Goal: Task Accomplishment & Management: Manage account settings

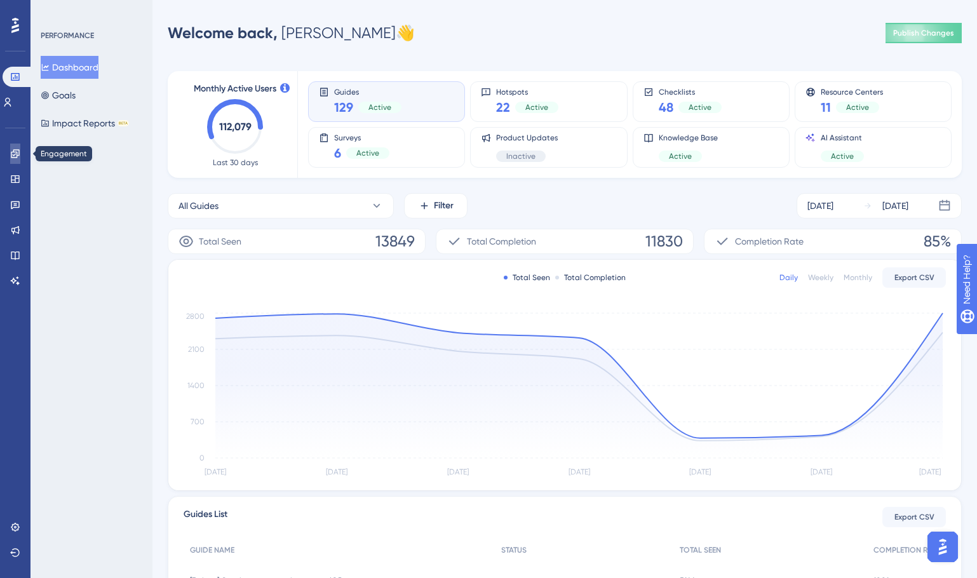
click at [17, 156] on icon at bounding box center [15, 153] width 8 height 8
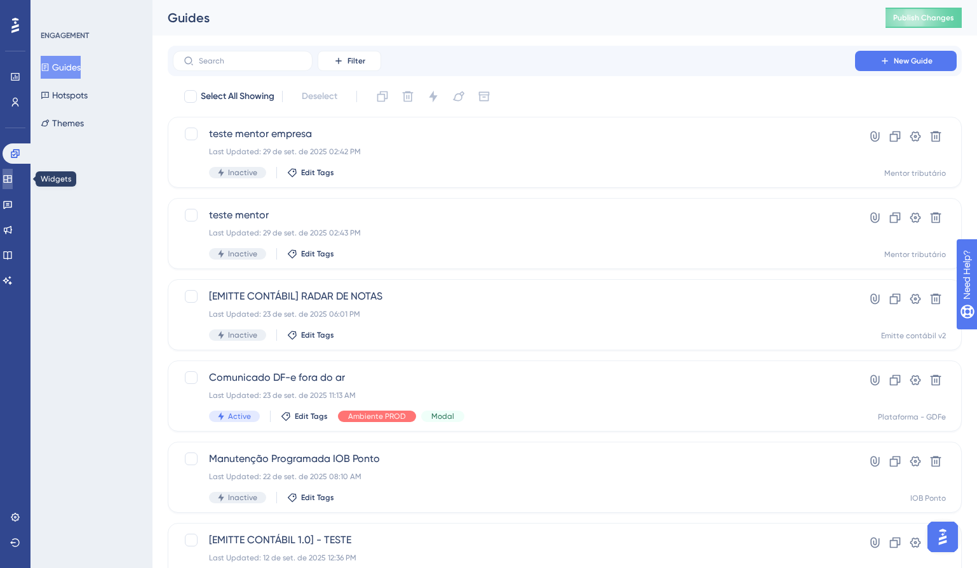
click at [13, 184] on link at bounding box center [8, 179] width 10 height 20
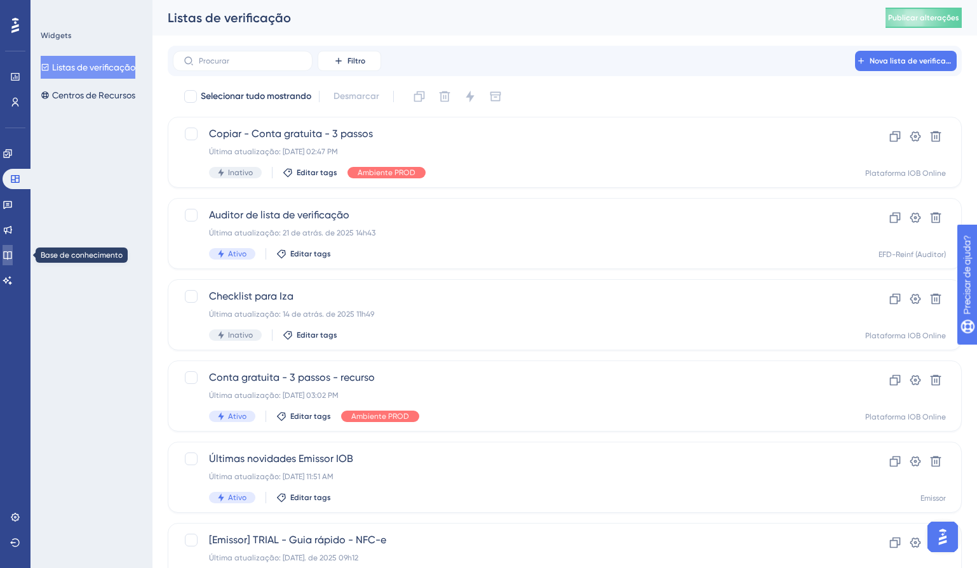
click at [12, 257] on icon at bounding box center [8, 255] width 10 height 10
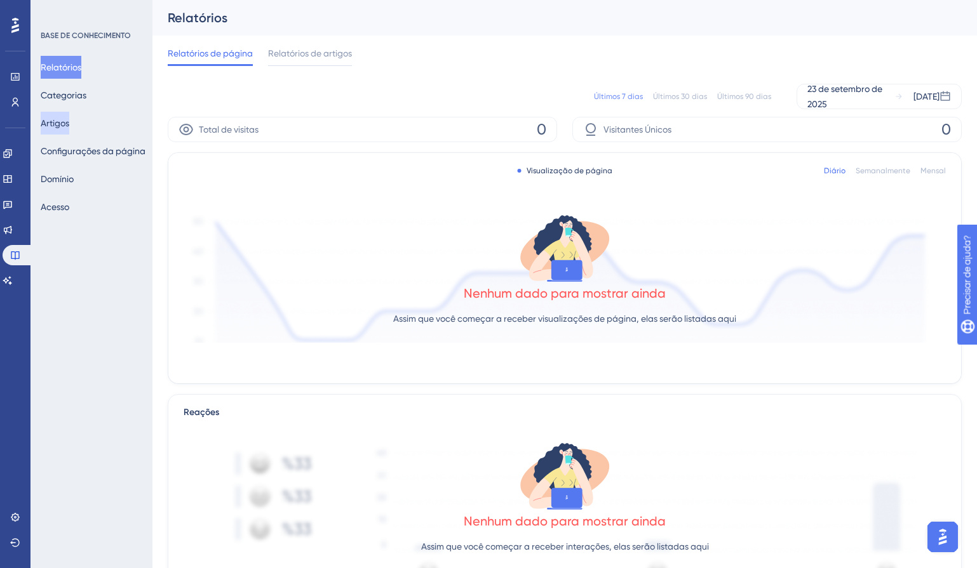
click at [58, 127] on font "Artigos" at bounding box center [55, 123] width 29 height 10
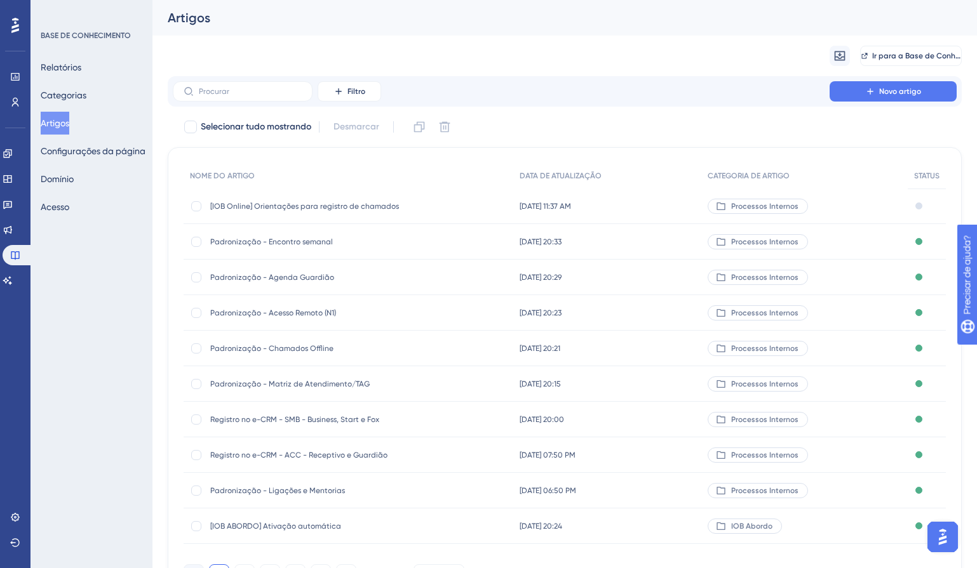
scroll to position [73, 0]
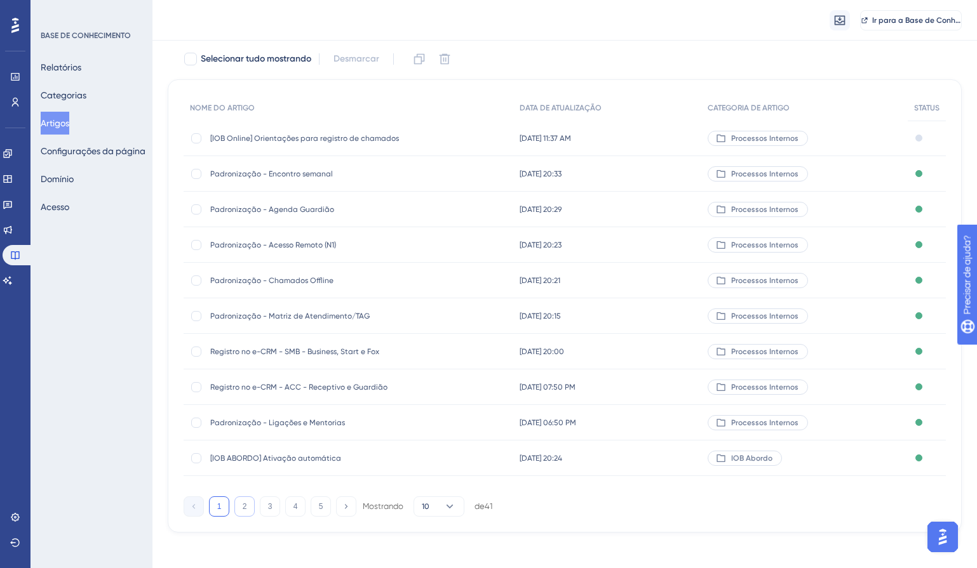
click at [243, 507] on font "2" at bounding box center [245, 506] width 4 height 9
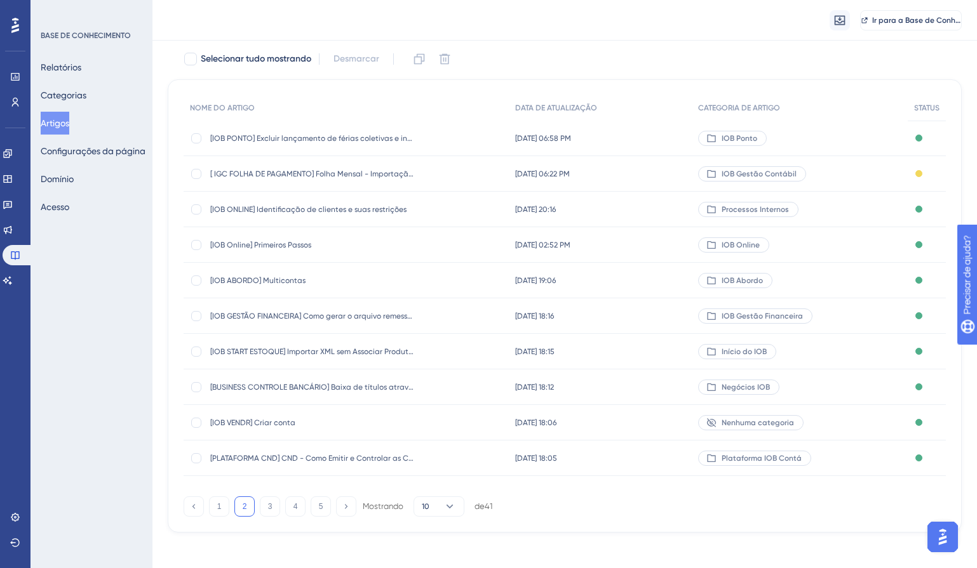
scroll to position [0, 0]
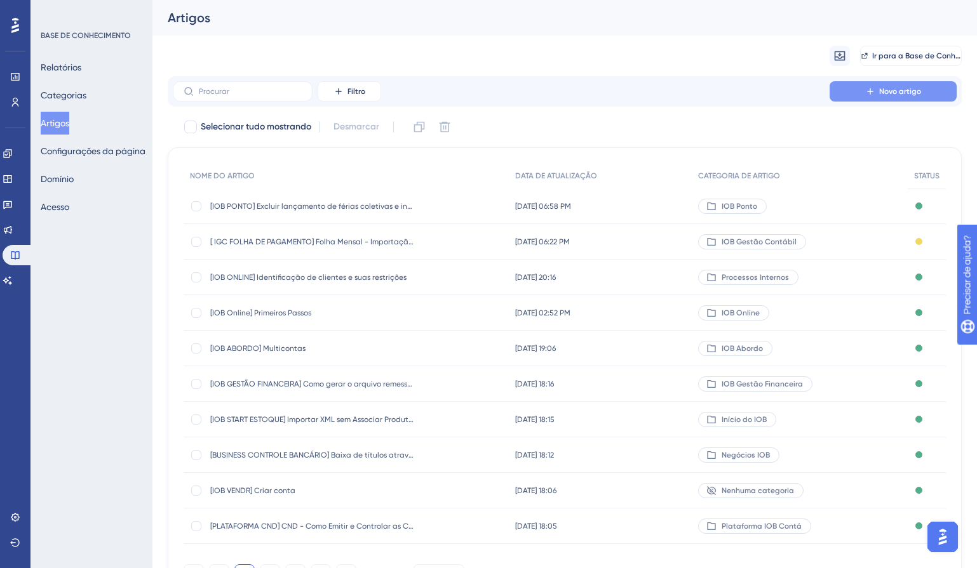
click at [860, 84] on button "Novo artigo" at bounding box center [893, 91] width 127 height 20
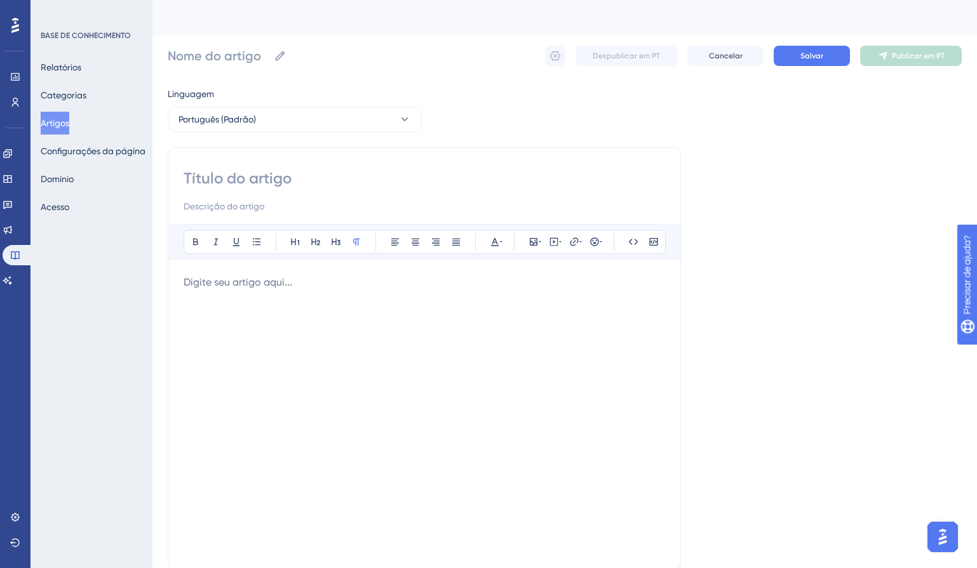
click at [379, 196] on div at bounding box center [424, 191] width 481 height 46
click at [56, 118] on font "Artigos" at bounding box center [55, 123] width 29 height 10
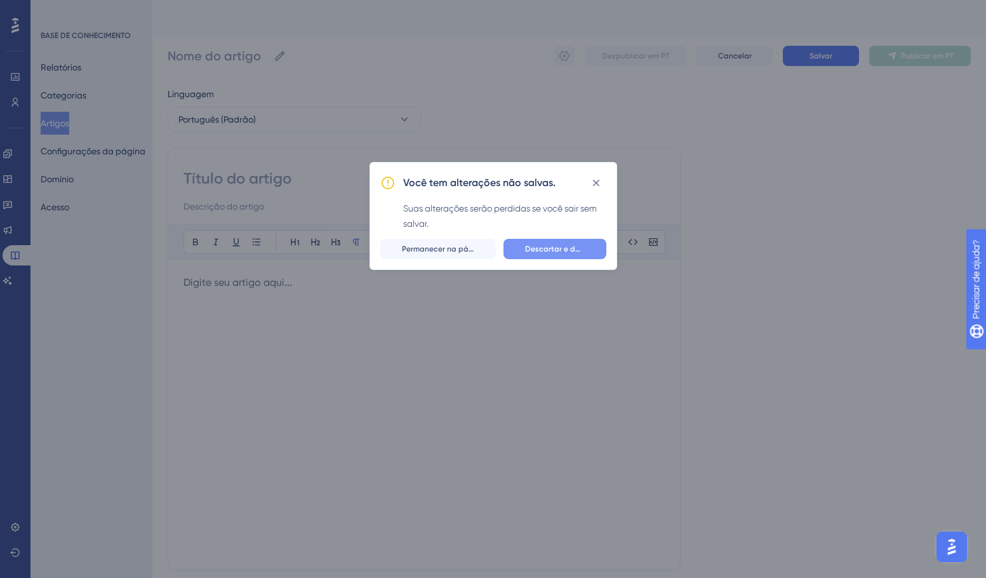
click at [549, 251] on font "Descartar e deixar" at bounding box center [559, 249] width 68 height 9
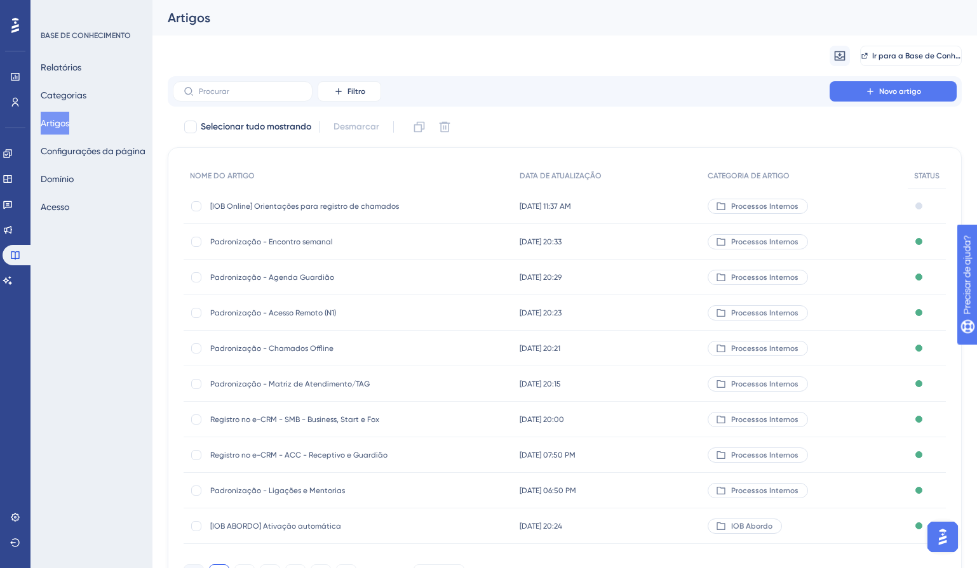
click at [262, 203] on font "[IOB Online] Orientações para registro de chamados" at bounding box center [304, 206] width 189 height 9
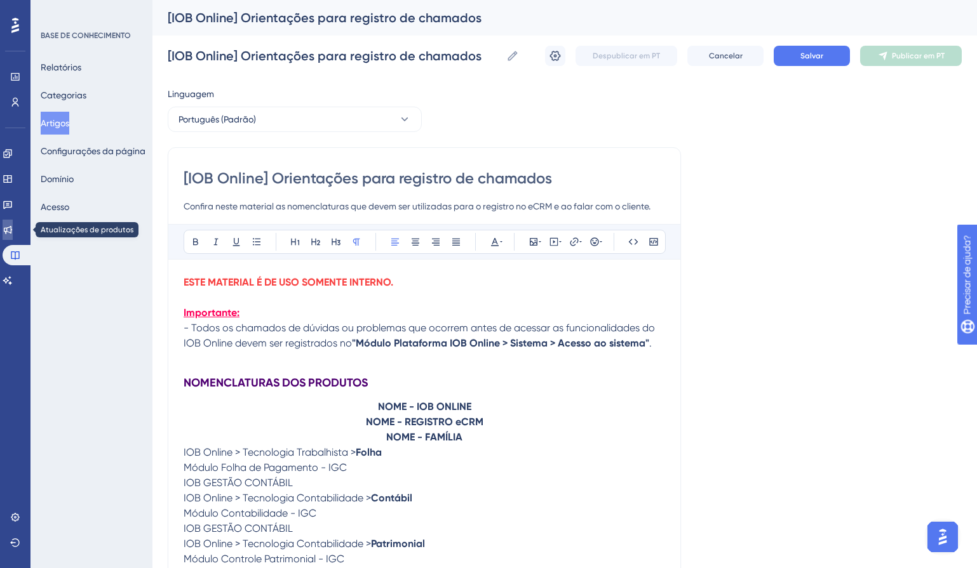
click at [13, 233] on icon at bounding box center [8, 230] width 10 height 10
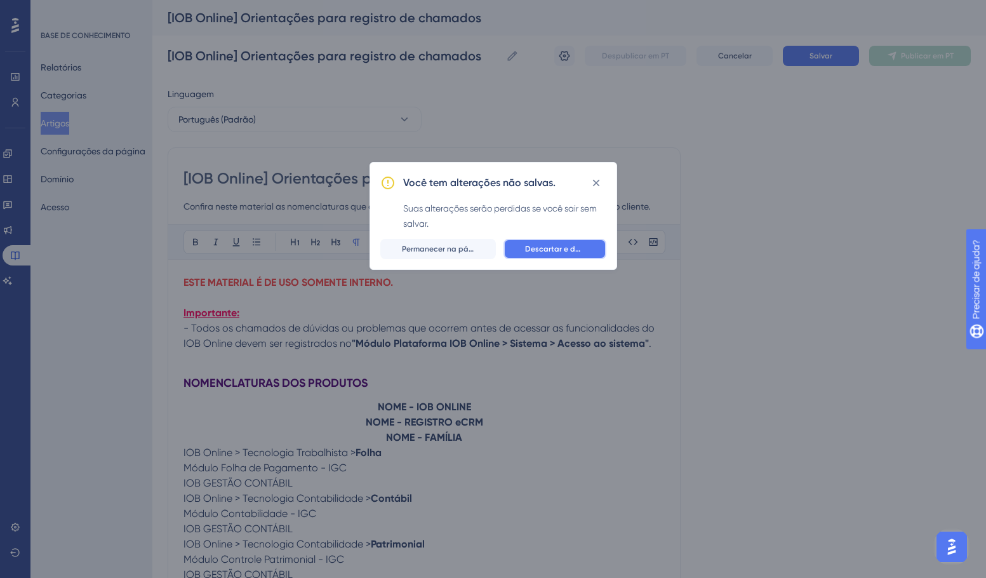
click at [563, 244] on span "Descartar e deixar" at bounding box center [555, 249] width 60 height 10
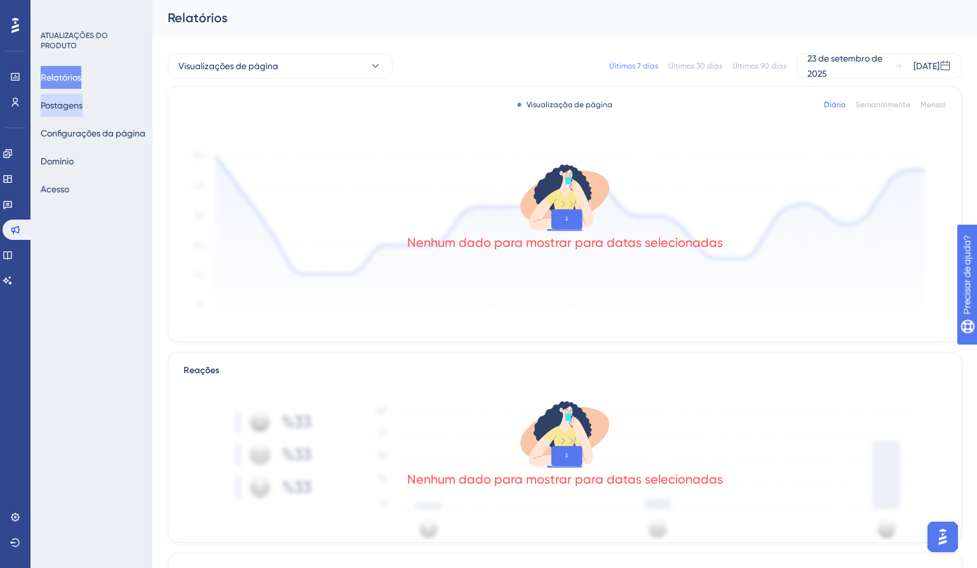
click at [68, 107] on font "Postagens" at bounding box center [62, 105] width 42 height 10
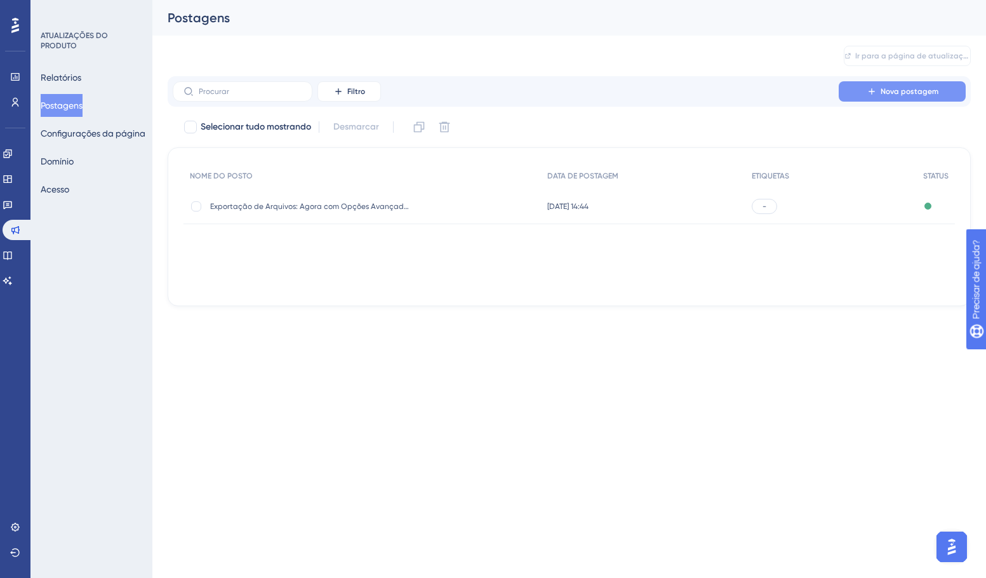
click at [895, 90] on font "Nova postagem" at bounding box center [910, 91] width 58 height 9
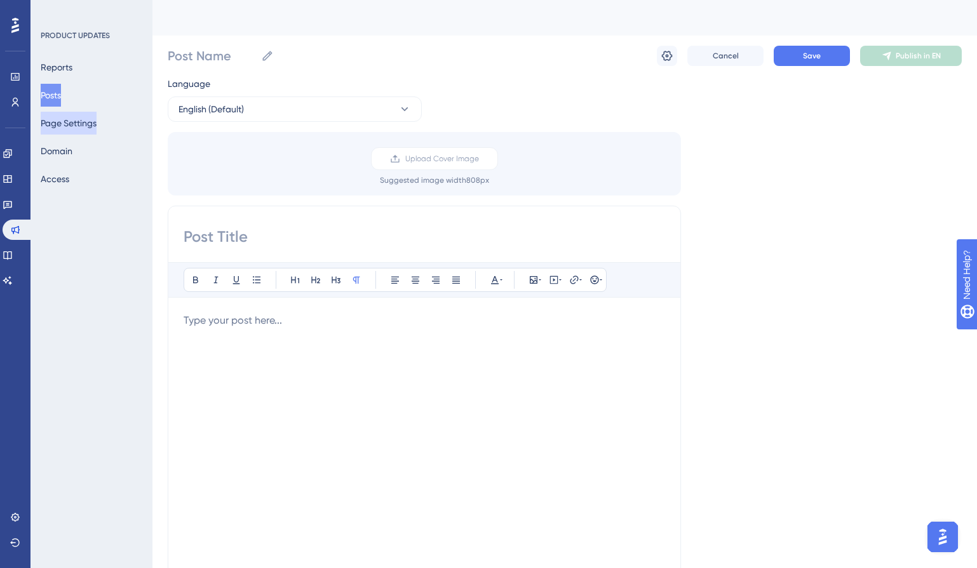
click at [83, 125] on button "Page Settings" at bounding box center [69, 123] width 56 height 23
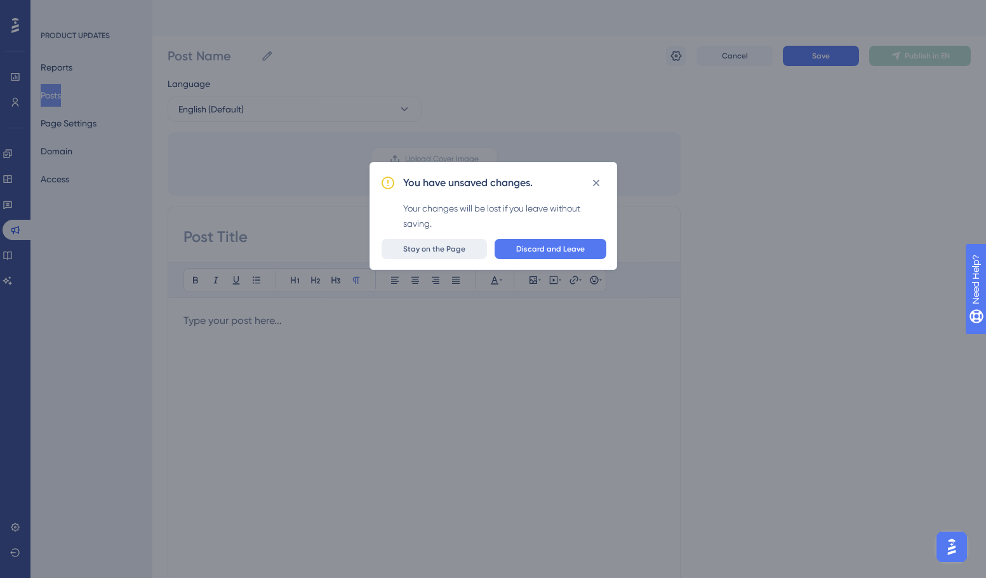
click at [436, 255] on button "Stay on the Page" at bounding box center [434, 249] width 105 height 20
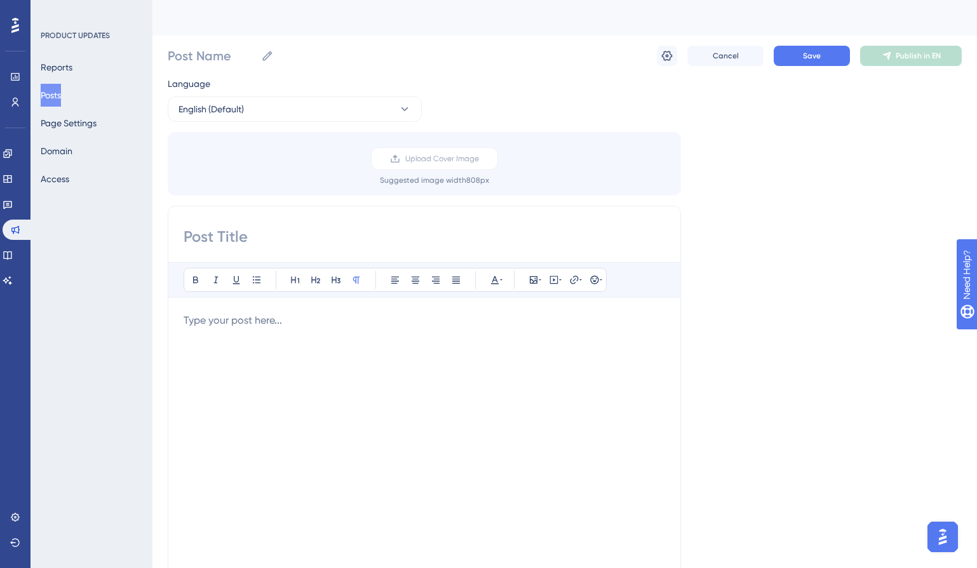
click at [812, 246] on div "Language English (Default) Upload Cover Image Suggested image width 808 px Bold…" at bounding box center [565, 377] width 794 height 603
drag, startPoint x: 39, startPoint y: 37, endPoint x: 93, endPoint y: 53, distance: 56.9
click at [107, 41] on div "PRODUCT UPDATES Reports Posts Page Settings Domain Access" at bounding box center [91, 284] width 122 height 568
click at [102, 55] on div "PRODUCT UPDATES Reports Posts Page Settings Domain Access" at bounding box center [92, 110] width 103 height 160
click at [78, 122] on button "Page Settings" at bounding box center [69, 123] width 56 height 23
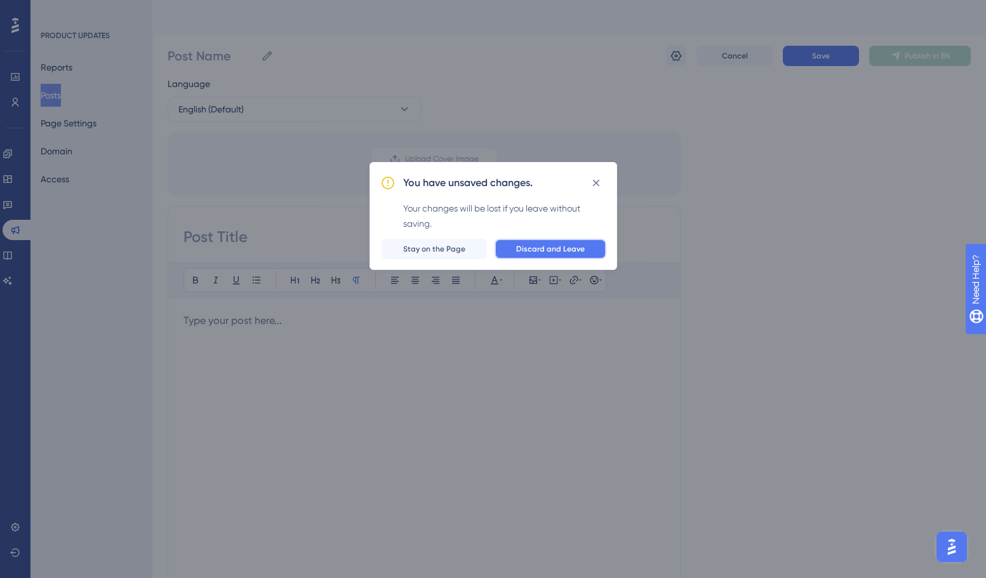
click at [539, 248] on span "Discard and Leave" at bounding box center [550, 249] width 69 height 10
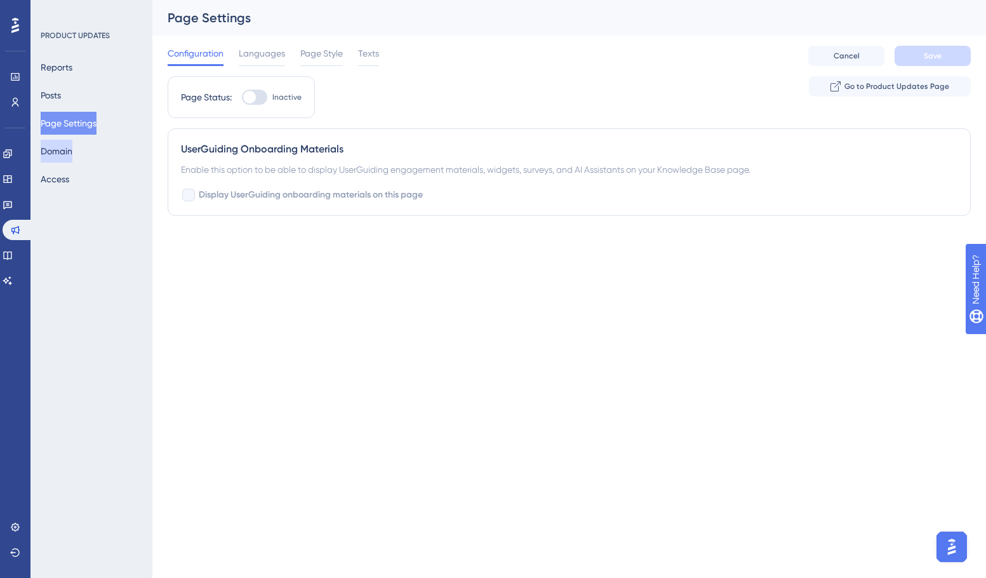
click at [72, 159] on button "Domain" at bounding box center [57, 151] width 32 height 23
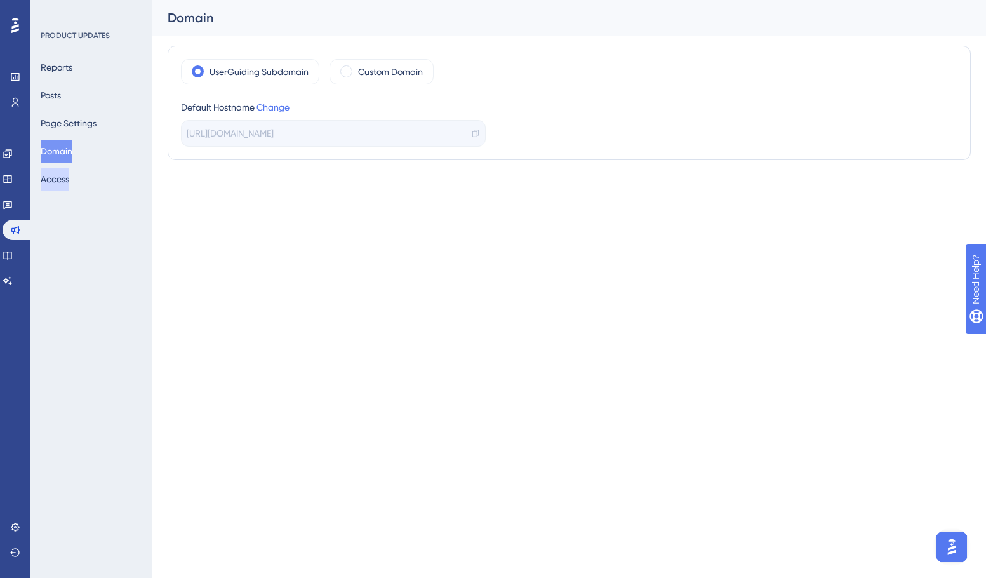
click at [62, 180] on button "Access" at bounding box center [55, 179] width 29 height 23
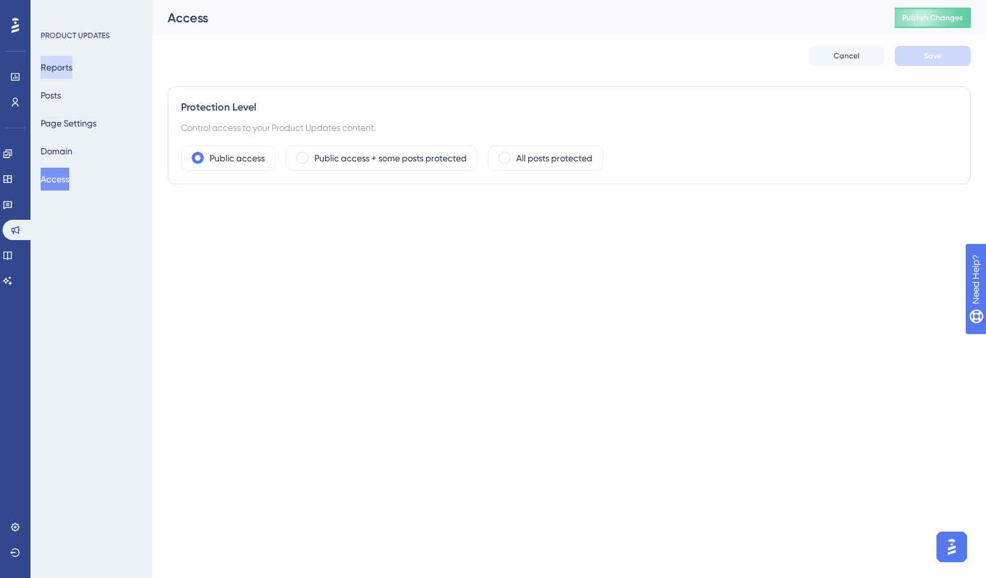
click at [71, 77] on button "Reports" at bounding box center [57, 67] width 32 height 23
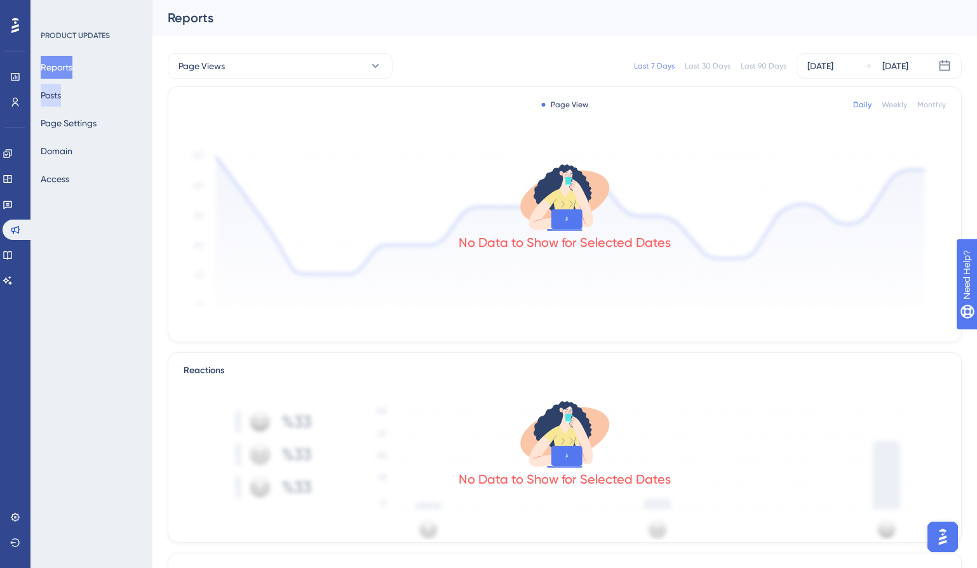
click at [60, 97] on button "Posts" at bounding box center [51, 95] width 20 height 23
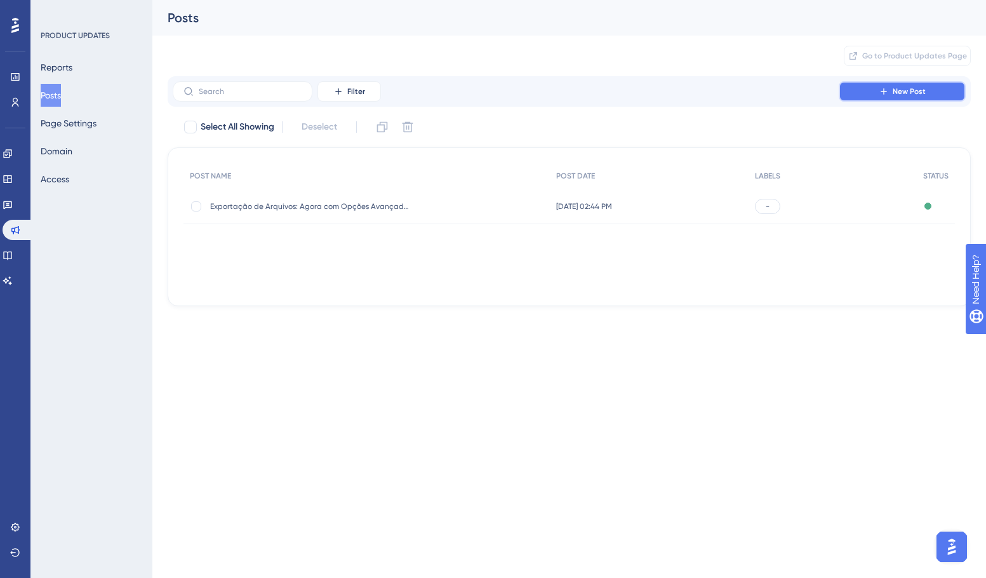
click at [889, 97] on button "New Post" at bounding box center [902, 91] width 127 height 20
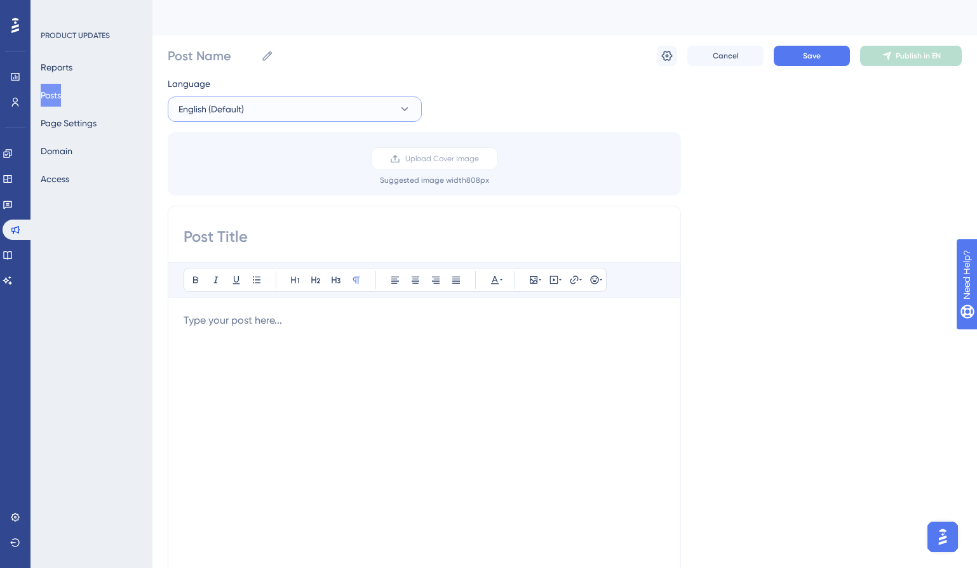
click at [198, 107] on span "English (Default)" at bounding box center [210, 109] width 65 height 15
click at [438, 158] on span "Upload Cover Image" at bounding box center [442, 159] width 74 height 10
click at [479, 159] on input "Upload Cover Image" at bounding box center [479, 159] width 0 height 0
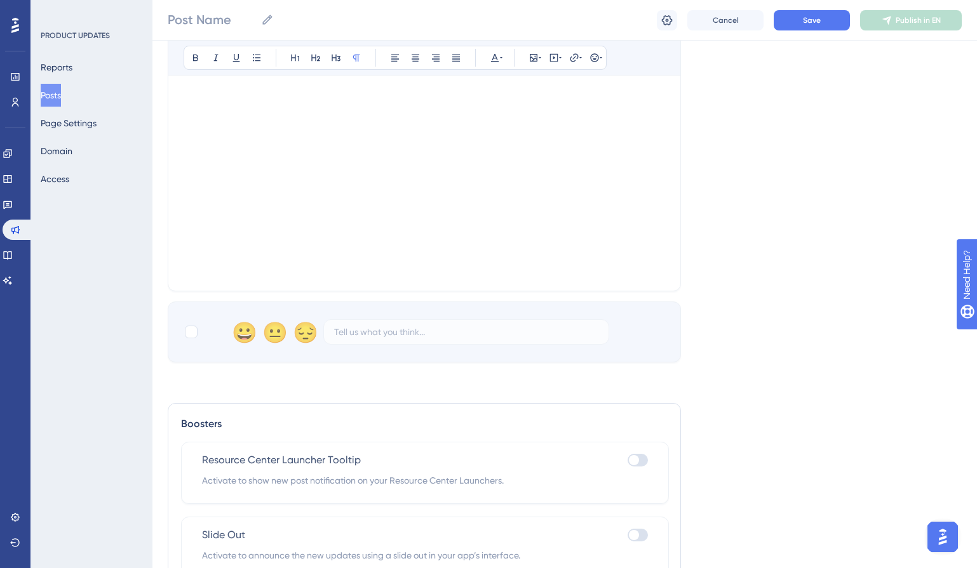
scroll to position [397, 0]
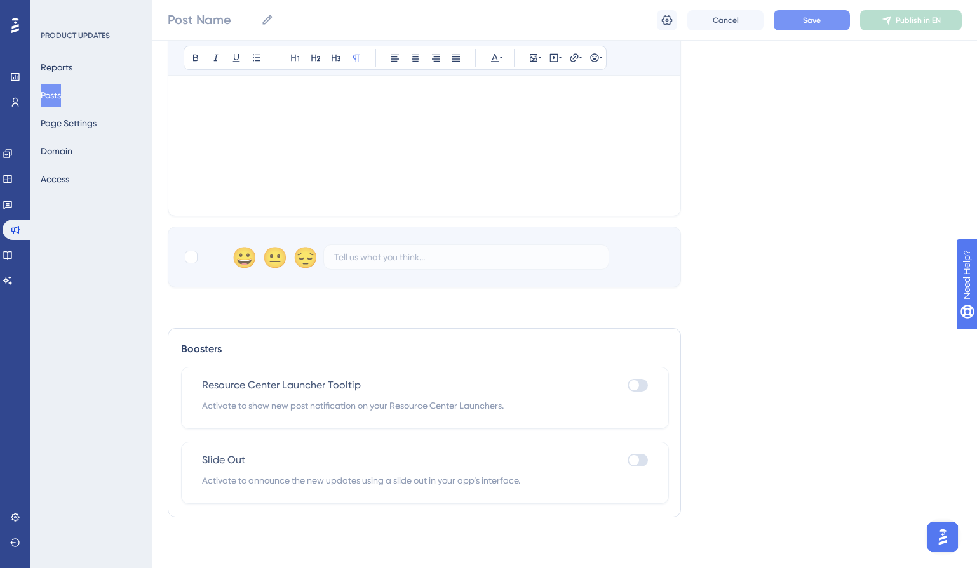
drag, startPoint x: 817, startPoint y: 283, endPoint x: 843, endPoint y: 20, distance: 263.5
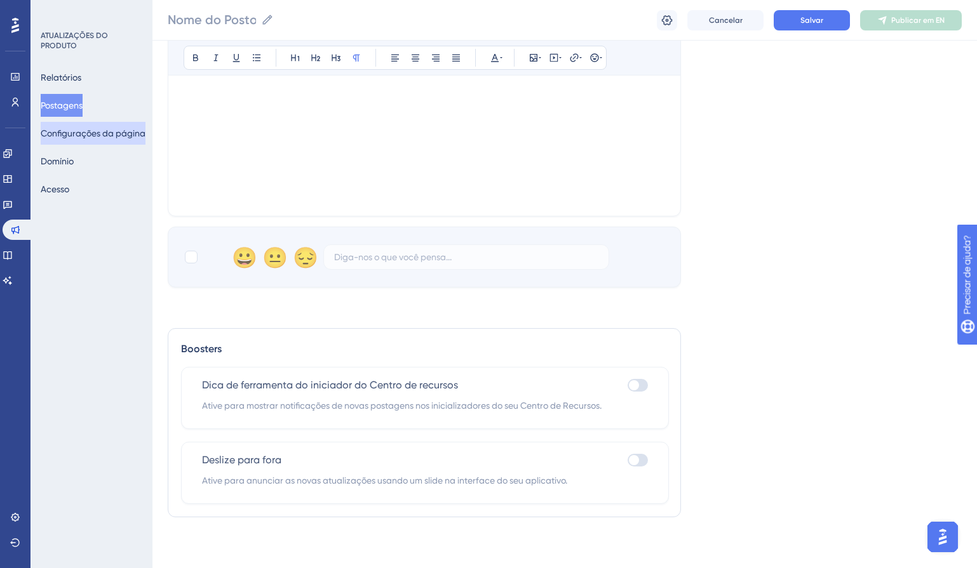
click at [99, 131] on font "Configurações da página" at bounding box center [93, 133] width 105 height 10
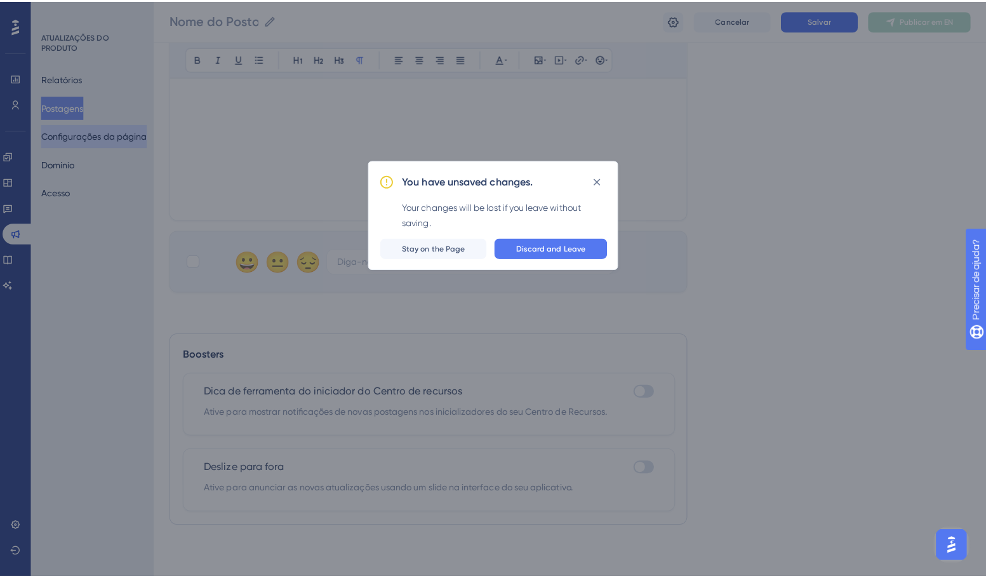
scroll to position [387, 0]
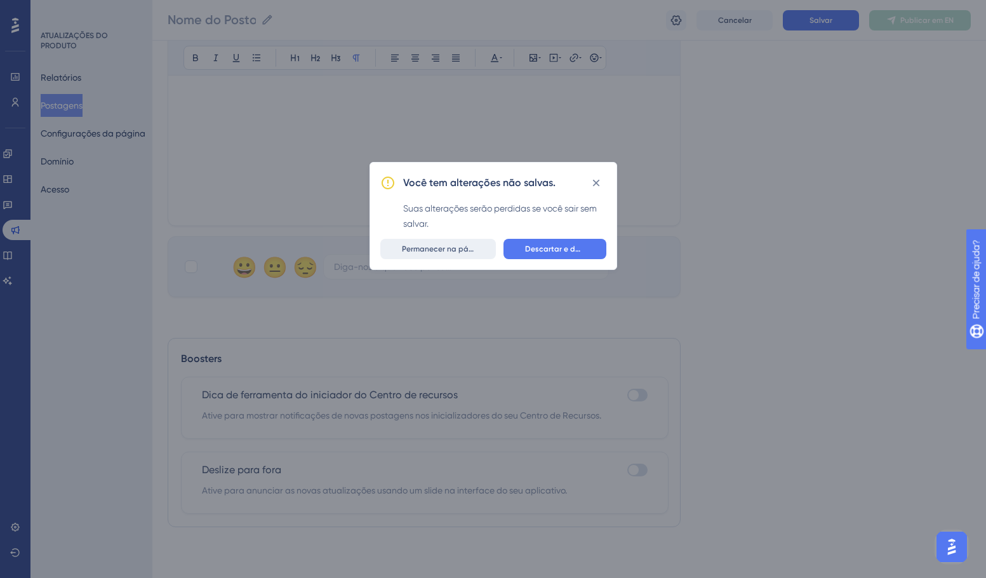
click at [441, 252] on font "Permanecer na página" at bounding box center [443, 249] width 83 height 9
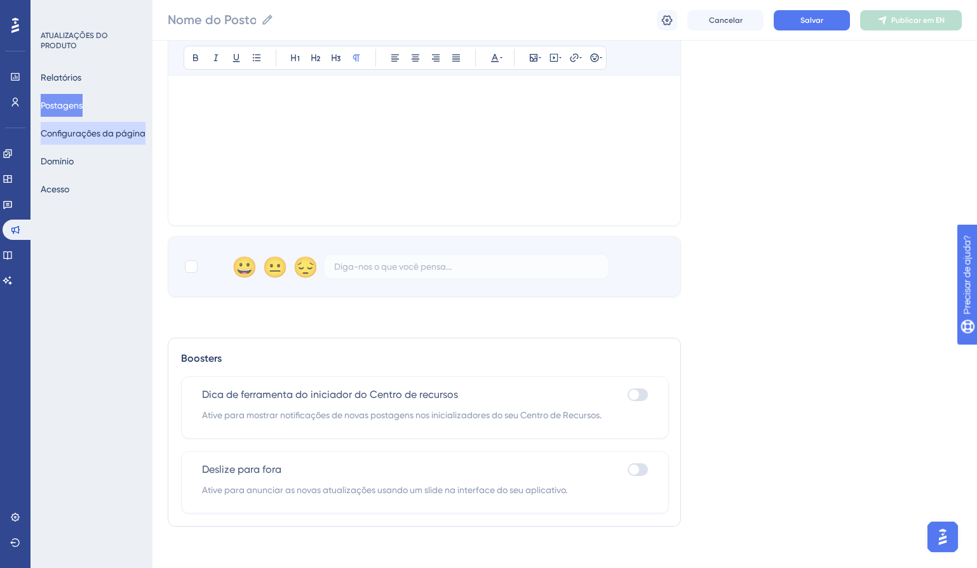
click at [94, 139] on font "Configurações da página" at bounding box center [93, 133] width 105 height 15
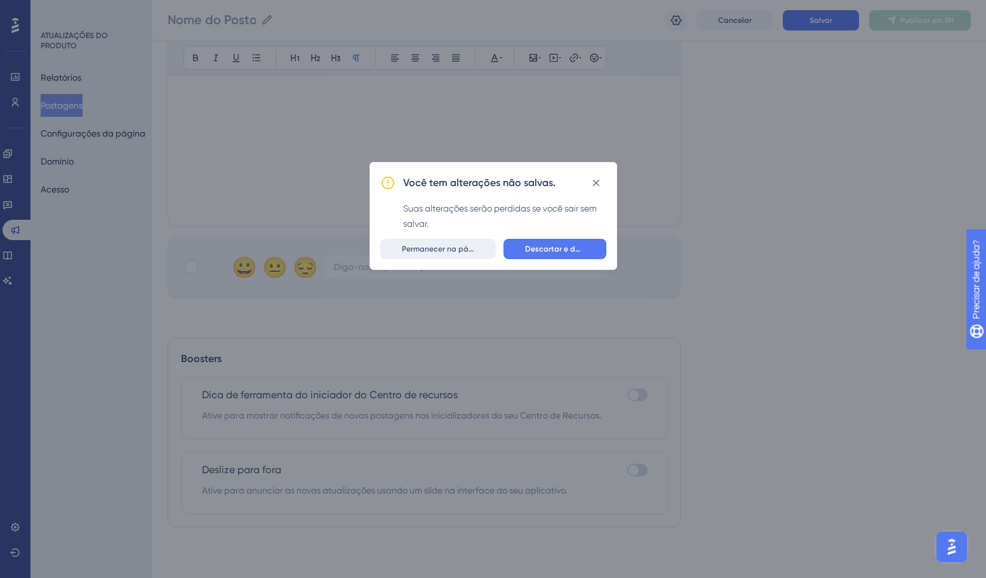
click at [431, 245] on font "Permanecer na página" at bounding box center [443, 249] width 83 height 9
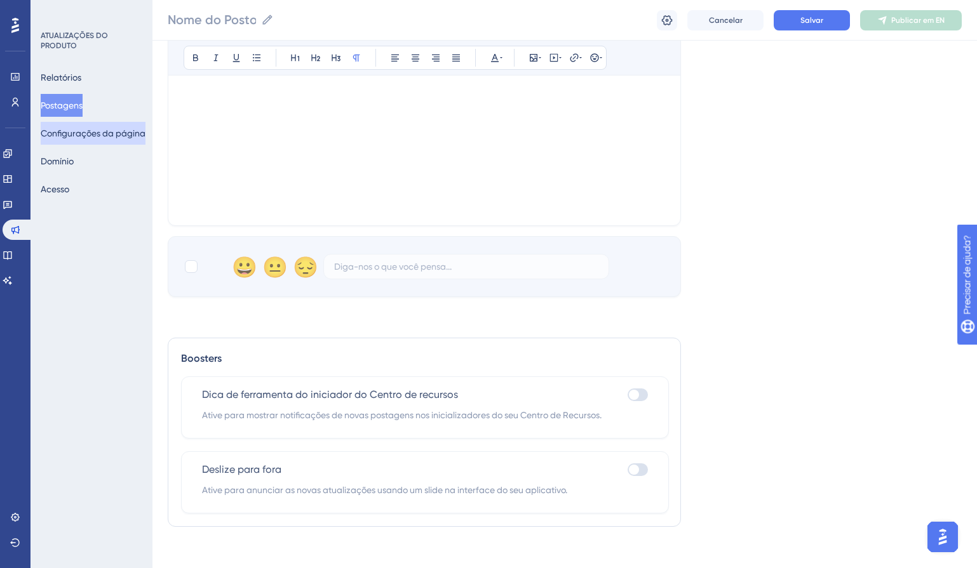
click at [93, 133] on font "Configurações da página" at bounding box center [93, 133] width 105 height 10
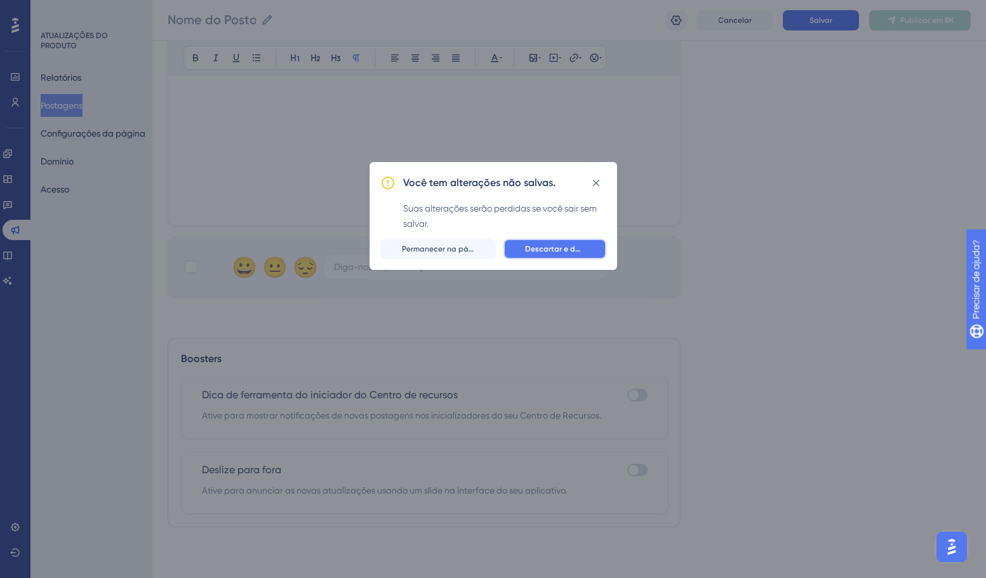
click at [569, 249] on font "Descartar e deixar" at bounding box center [559, 249] width 68 height 9
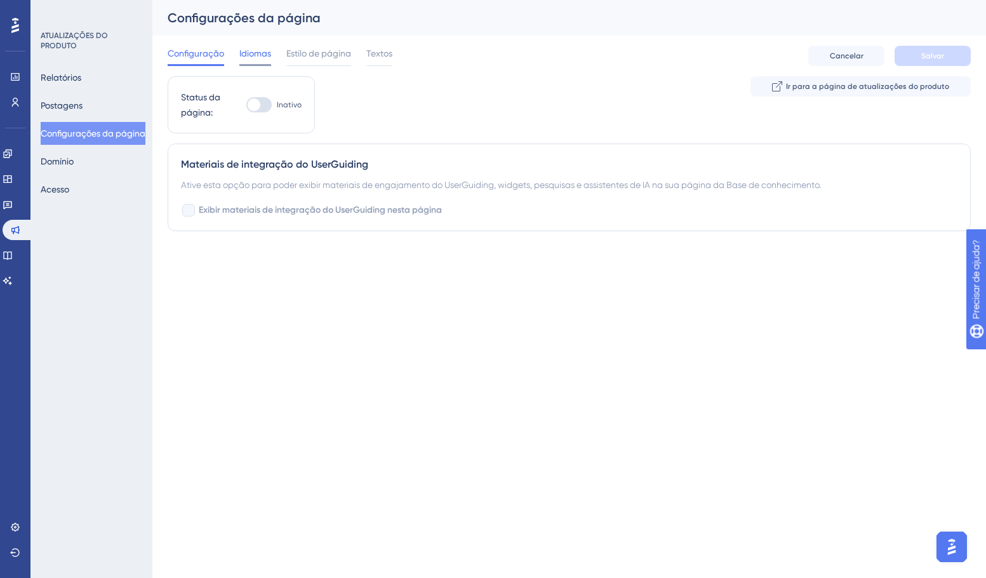
click at [249, 57] on font "Idiomas" at bounding box center [255, 53] width 32 height 10
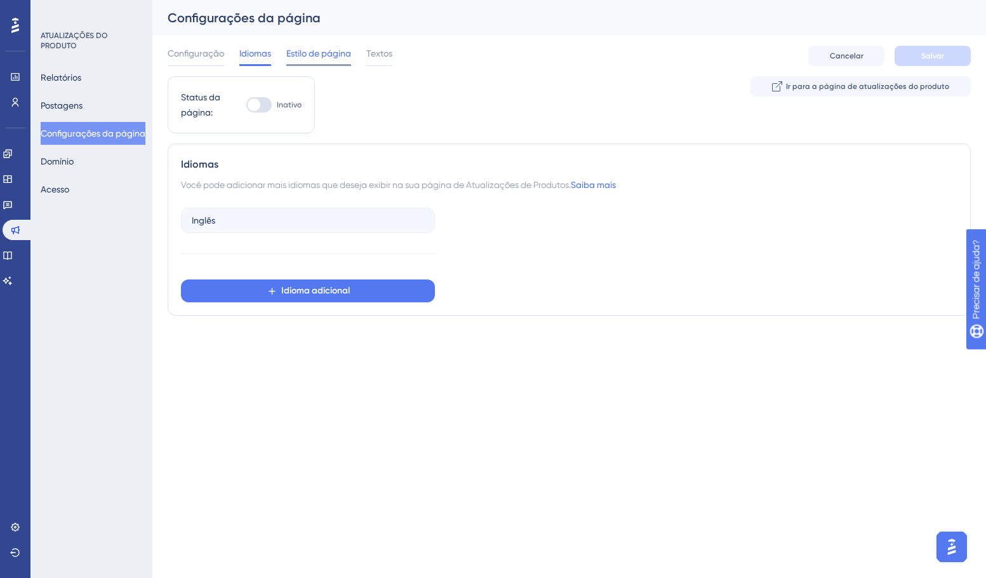
click at [332, 53] on font "Estilo de página" at bounding box center [318, 53] width 65 height 10
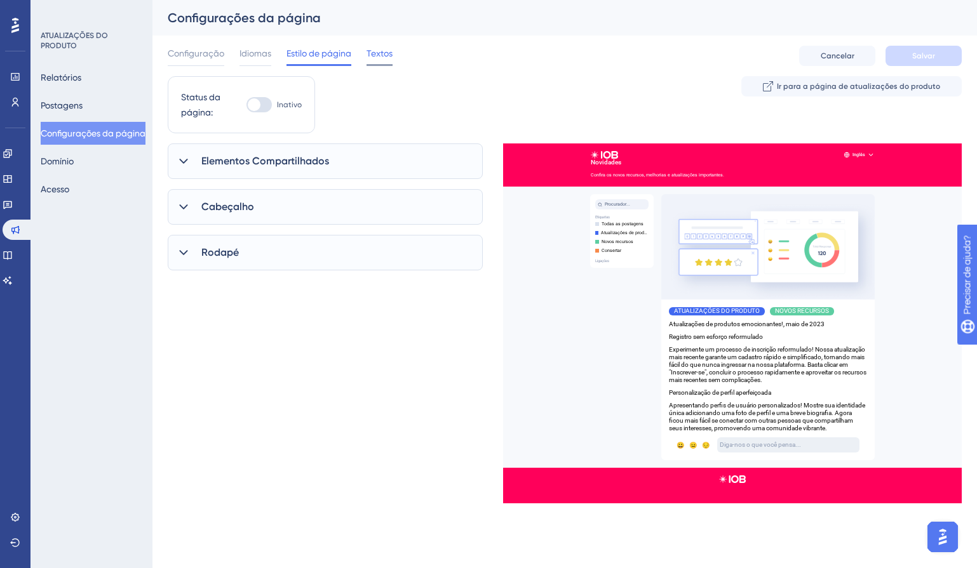
click at [378, 50] on font "Textos" at bounding box center [379, 53] width 26 height 10
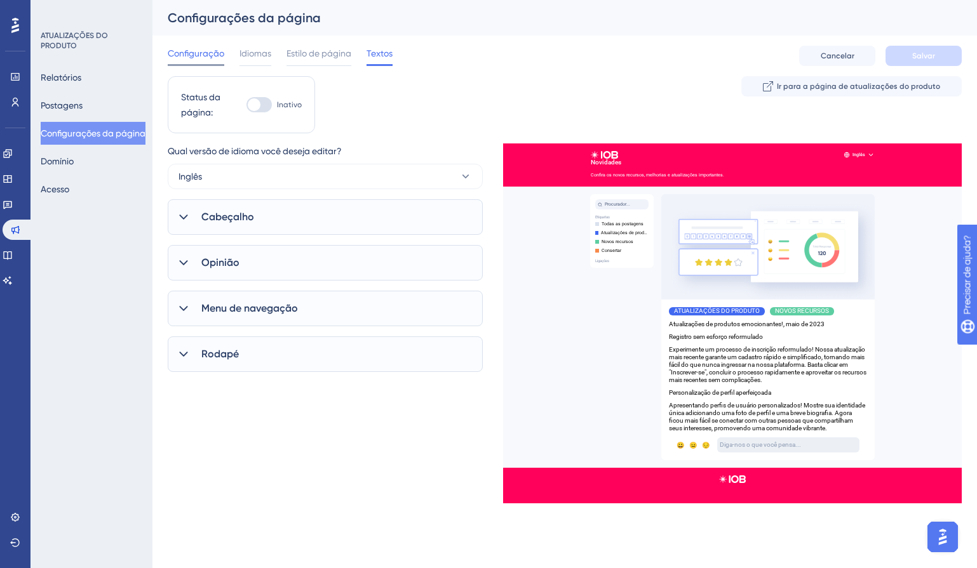
click at [178, 54] on font "Configuração" at bounding box center [196, 53] width 57 height 10
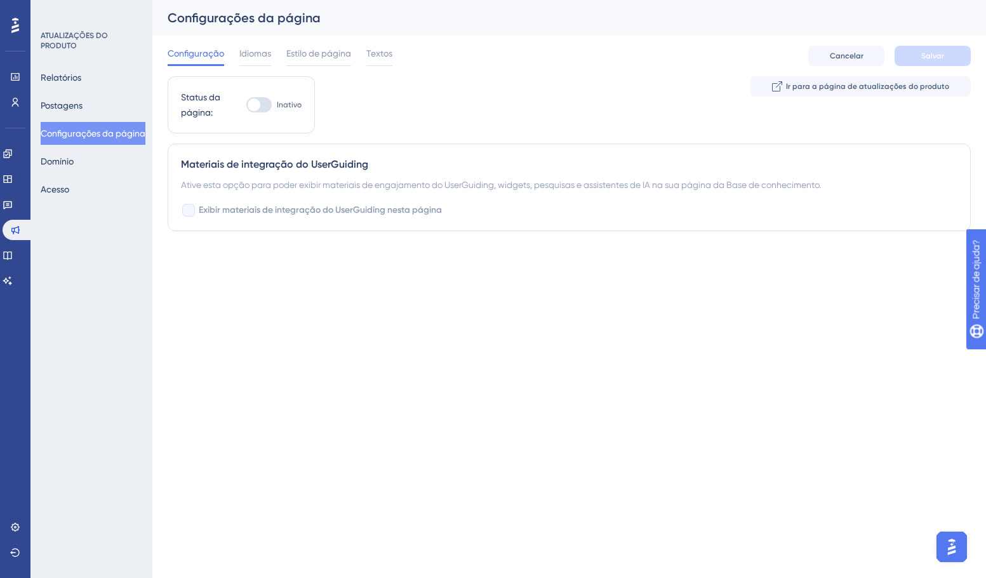
click at [260, 108] on div at bounding box center [258, 104] width 25 height 15
click at [246, 105] on input "Inativo" at bounding box center [246, 105] width 1 height 1
checkbox input "true"
click at [191, 212] on div at bounding box center [188, 210] width 13 height 13
checkbox input "true"
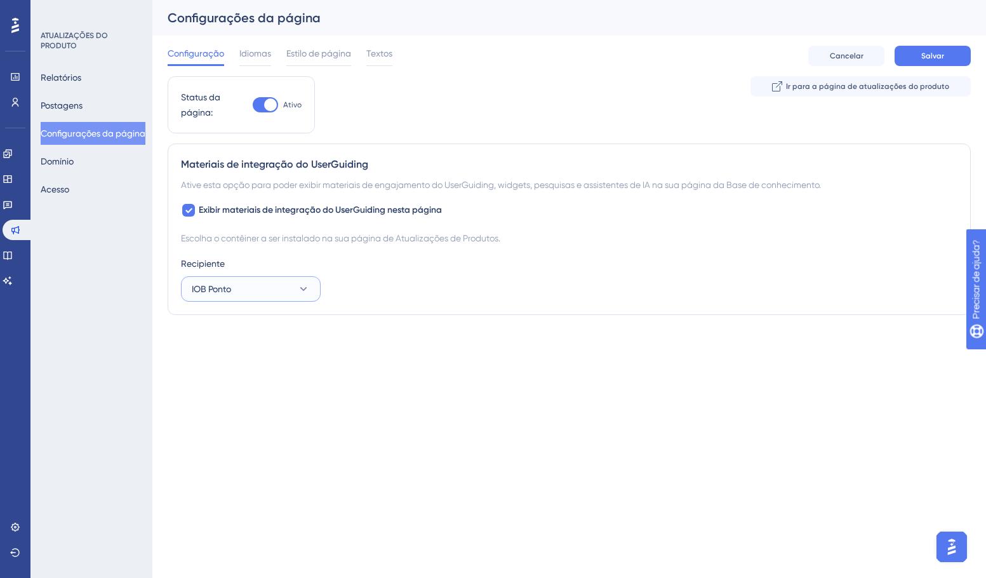
click at [212, 286] on font "IOB Ponto" at bounding box center [211, 289] width 39 height 10
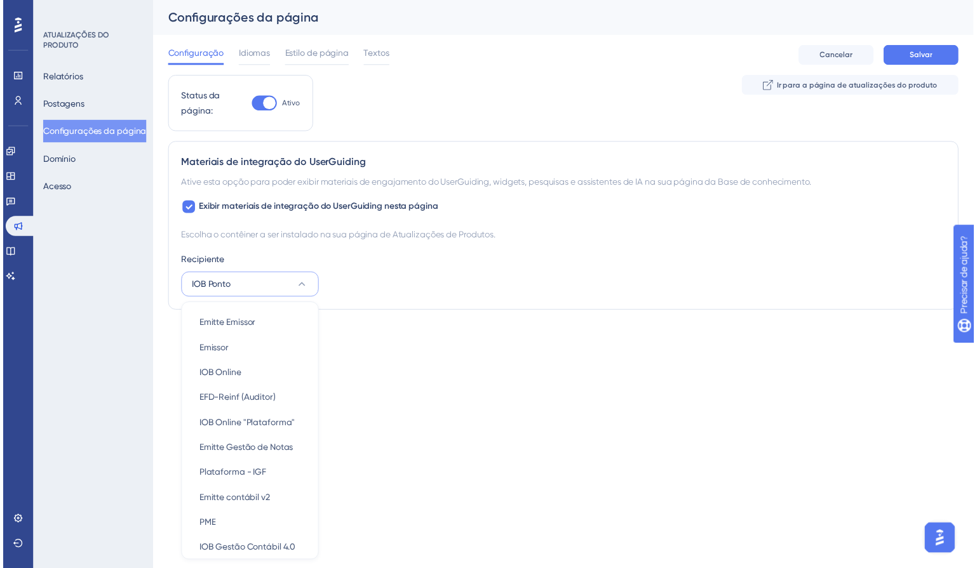
scroll to position [152, 0]
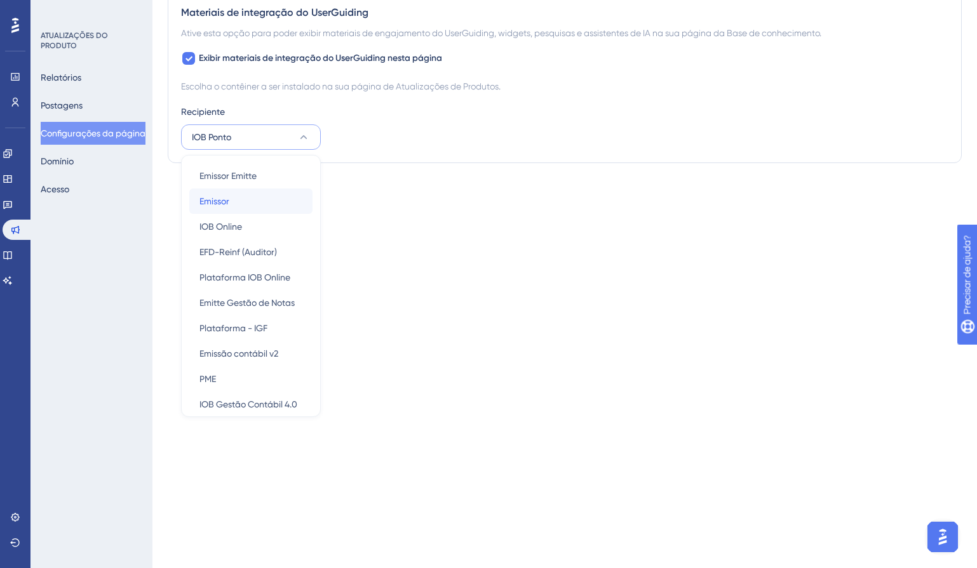
click at [253, 201] on div "Emissor Emissor" at bounding box center [250, 201] width 103 height 25
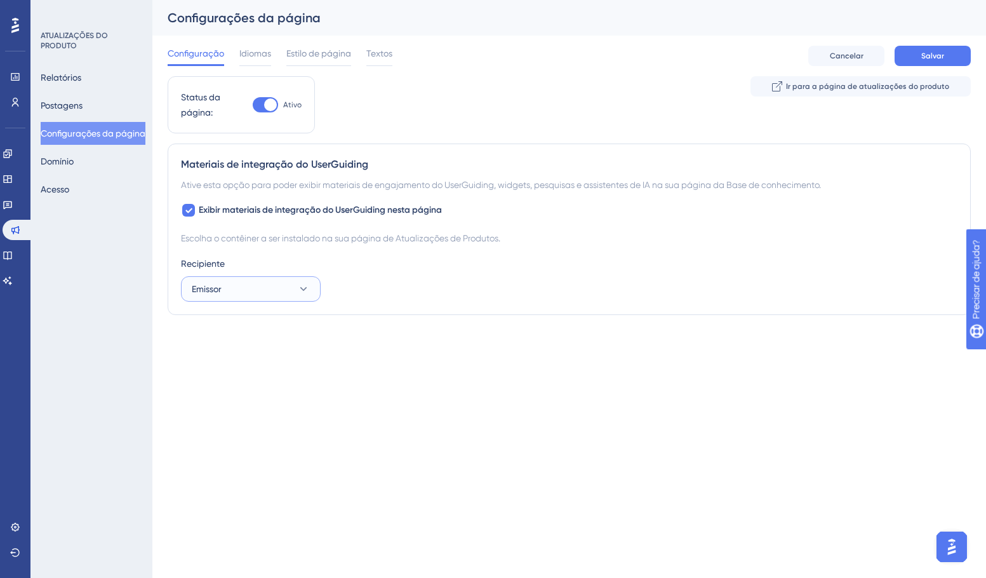
click at [238, 289] on button "Emissor" at bounding box center [251, 288] width 140 height 25
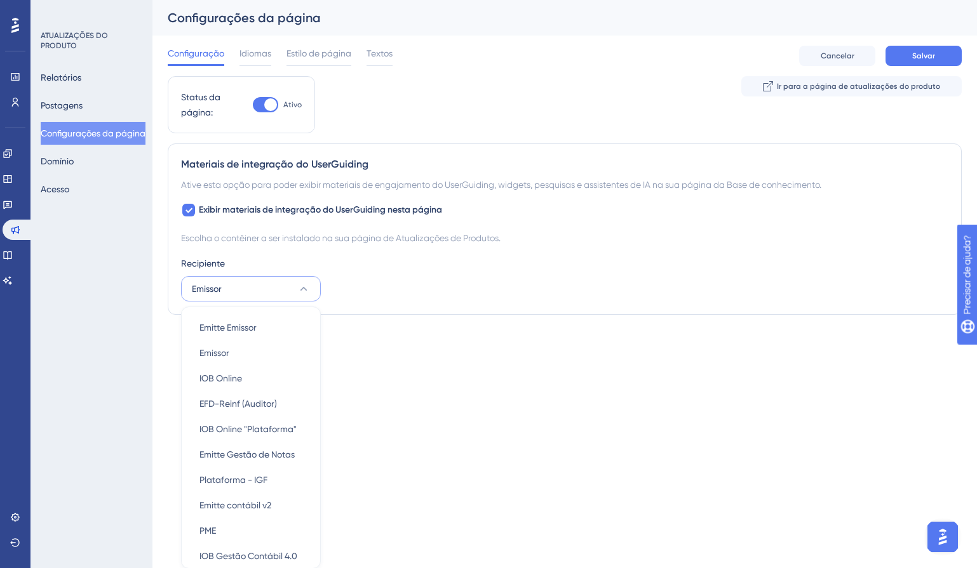
scroll to position [152, 0]
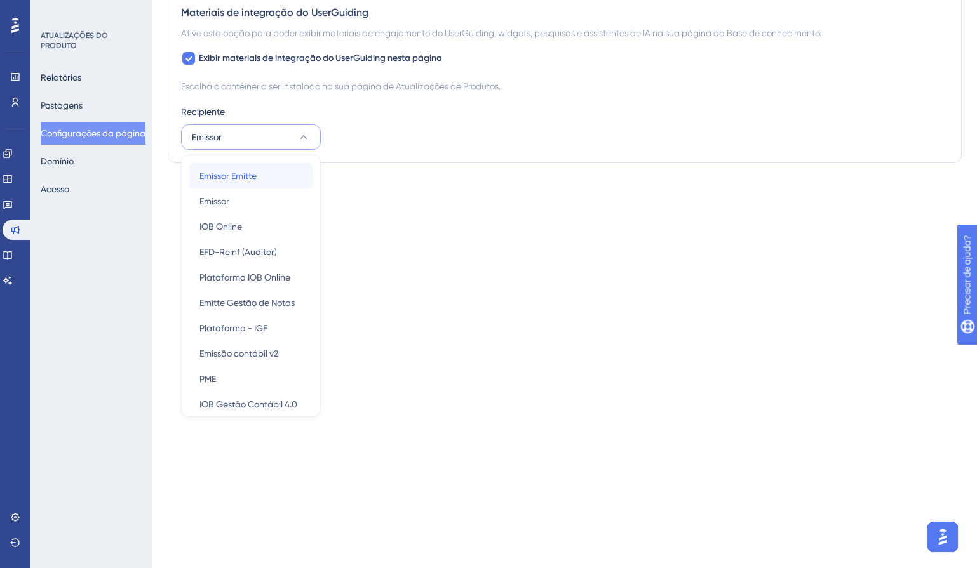
click at [251, 174] on font "Emissor Emitte" at bounding box center [227, 176] width 57 height 10
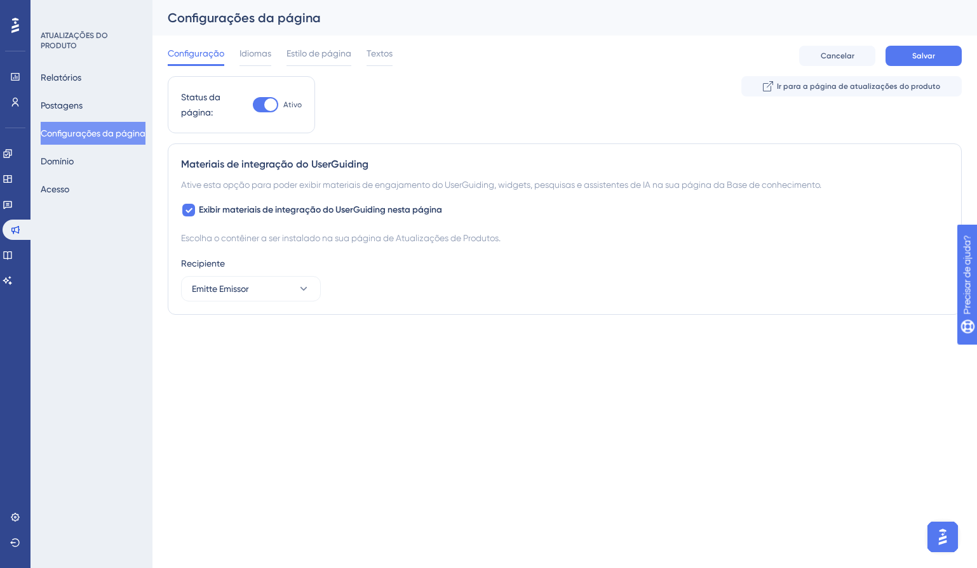
scroll to position [0, 0]
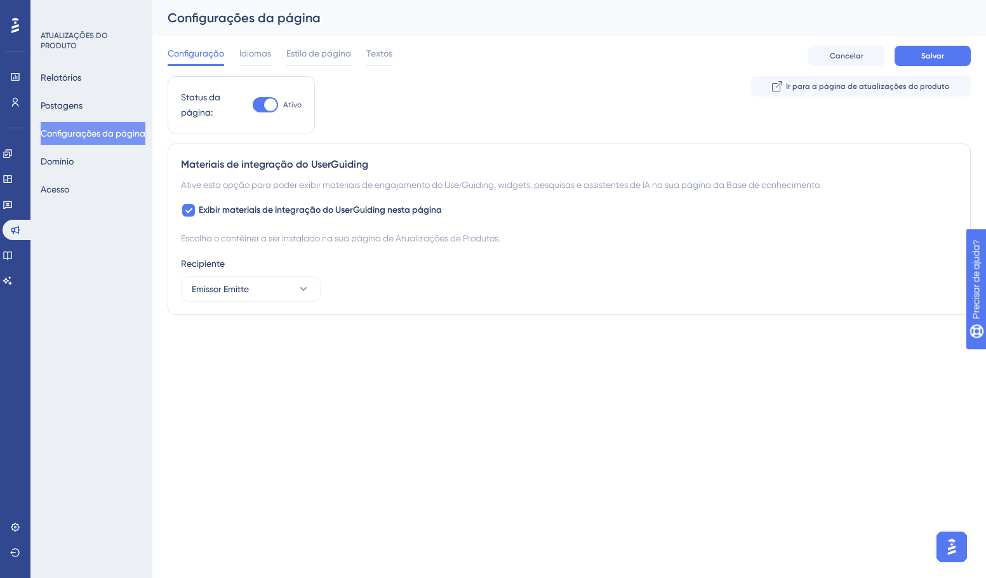
click at [506, 120] on div "Status da página: Ativo Ir para a página de atualizações do produto" at bounding box center [569, 109] width 803 height 67
click at [255, 57] on font "Idiomas" at bounding box center [255, 53] width 32 height 10
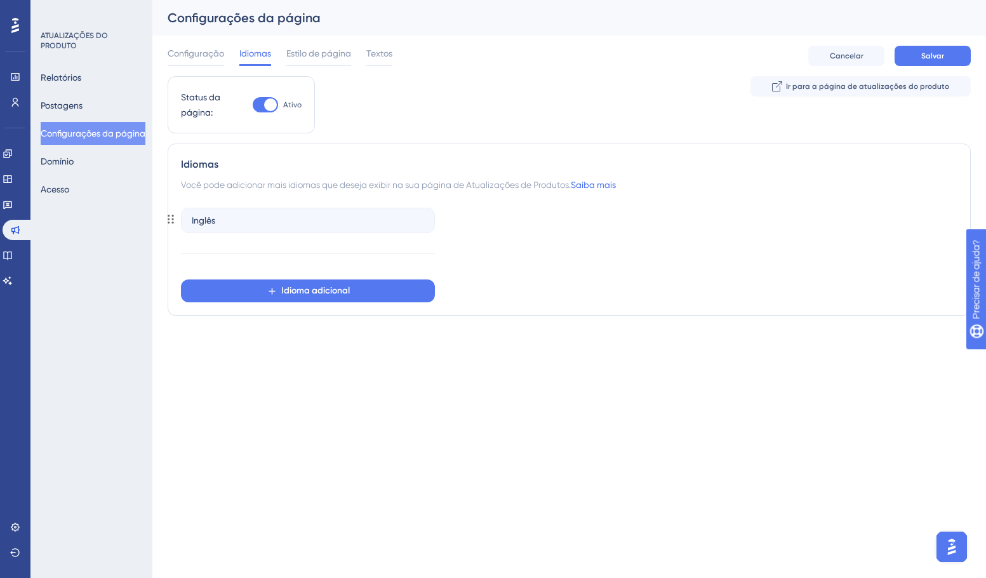
click at [249, 220] on div "Inglês" at bounding box center [308, 220] width 254 height 25
click at [280, 297] on button "Idioma adicional" at bounding box center [308, 290] width 254 height 23
click at [253, 329] on div "Português Português" at bounding box center [307, 328] width 217 height 25
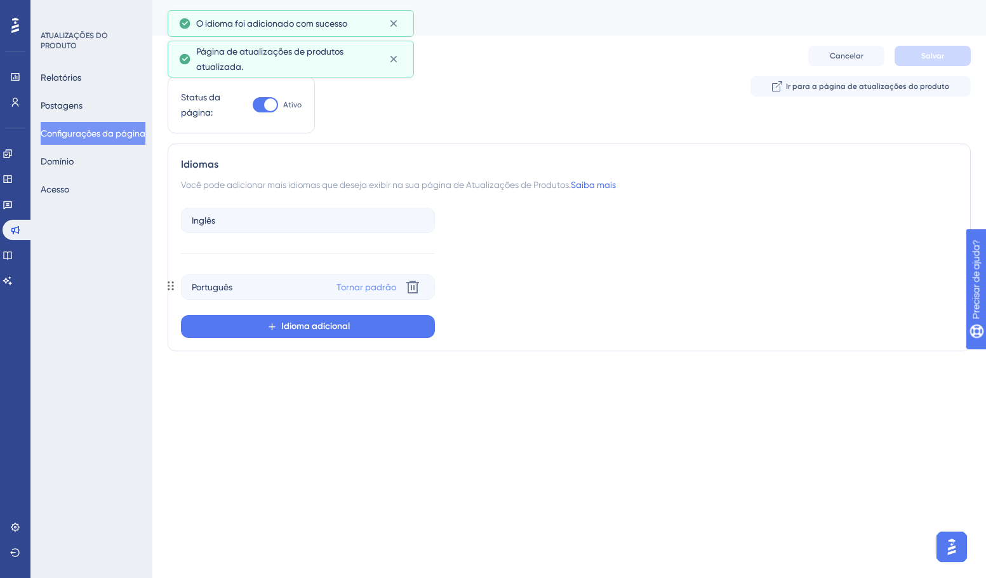
click at [369, 286] on font "Tornar padrão" at bounding box center [367, 287] width 60 height 10
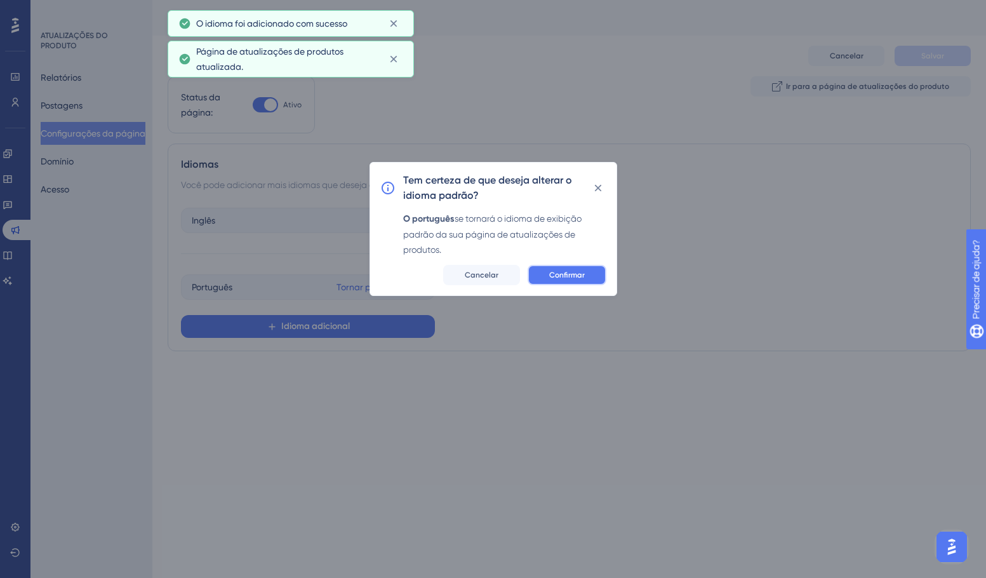
click at [593, 275] on button "Confirmar" at bounding box center [567, 275] width 79 height 20
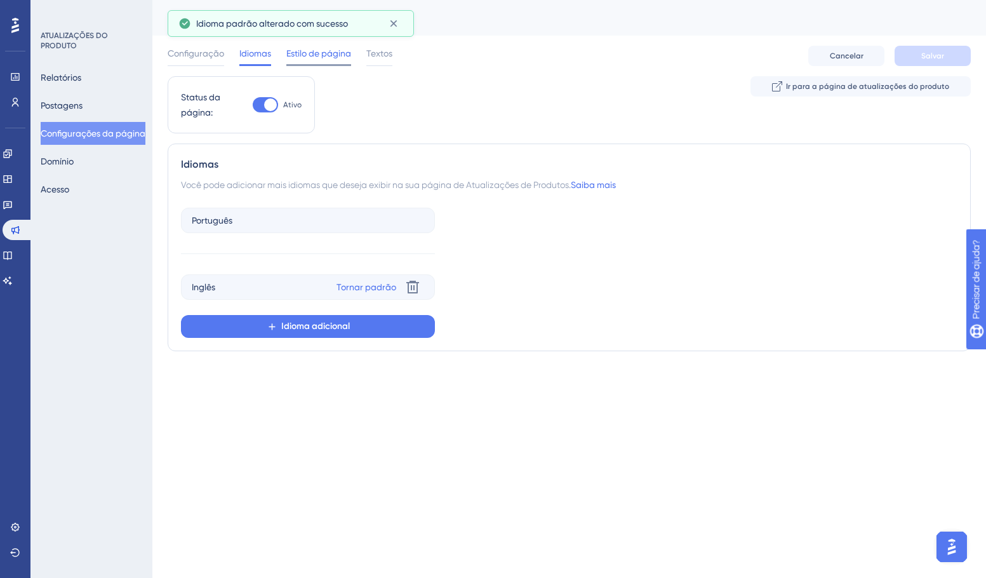
click at [324, 57] on font "Estilo de página" at bounding box center [318, 53] width 65 height 10
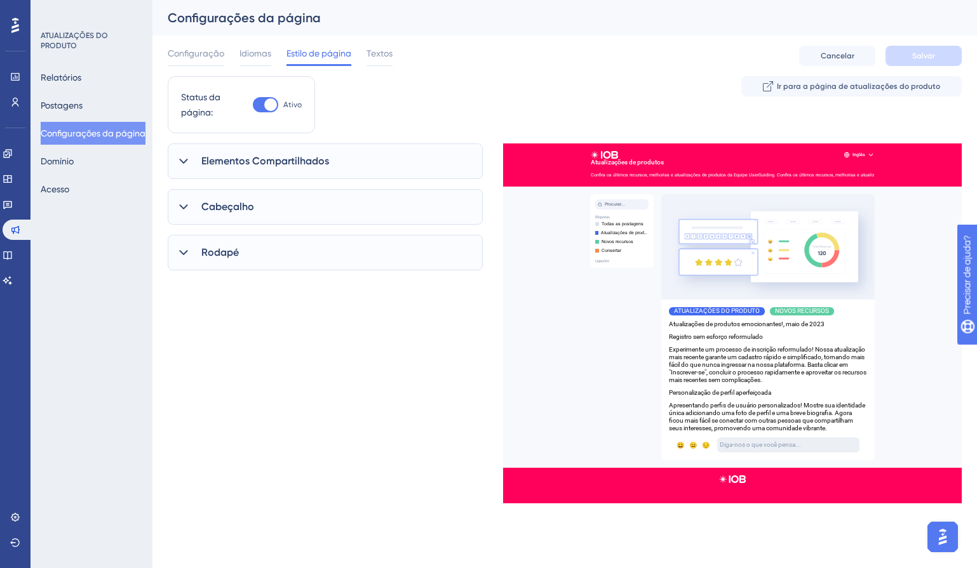
click at [300, 159] on font "Elementos Compartilhados" at bounding box center [265, 161] width 128 height 12
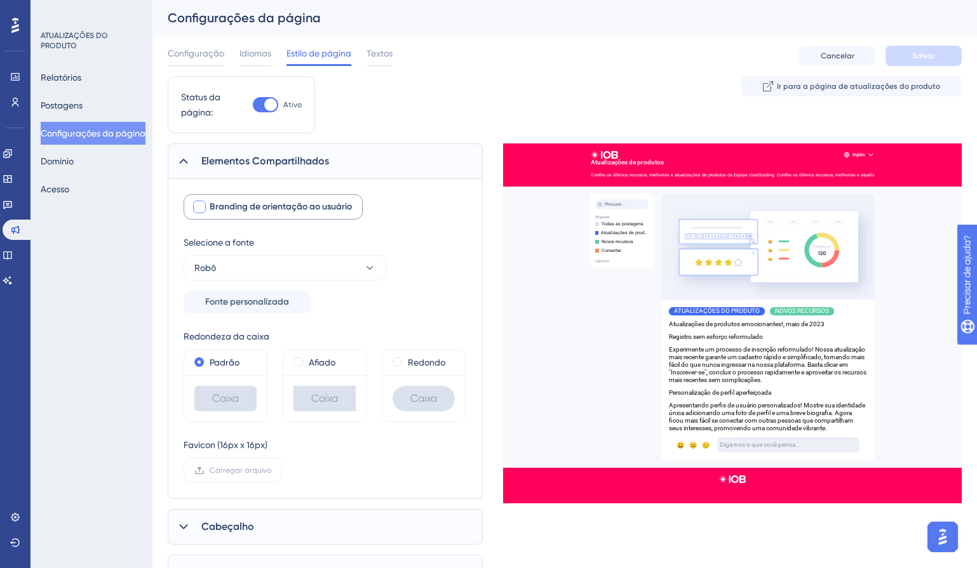
click at [195, 207] on div at bounding box center [199, 207] width 13 height 13
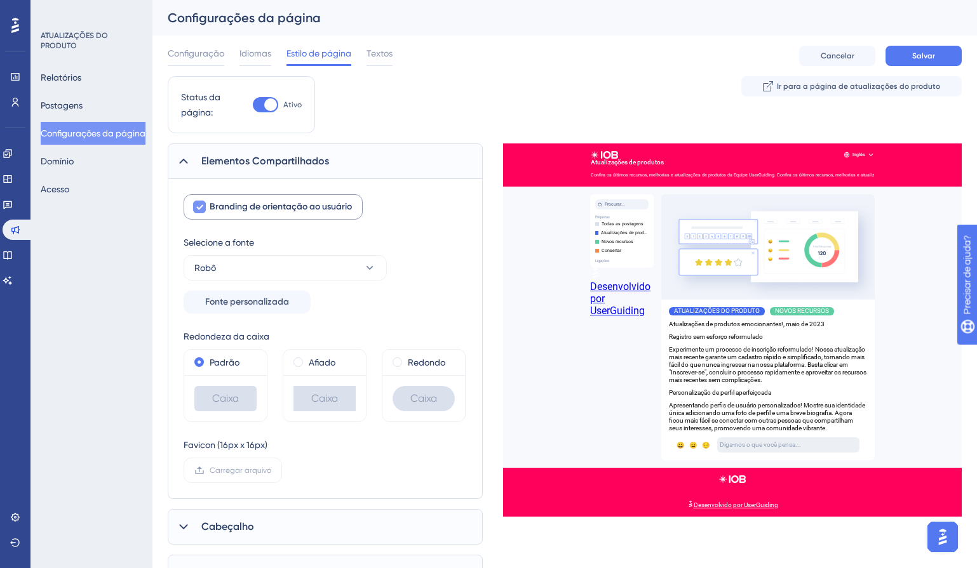
click at [195, 207] on div at bounding box center [199, 207] width 13 height 13
checkbox input "false"
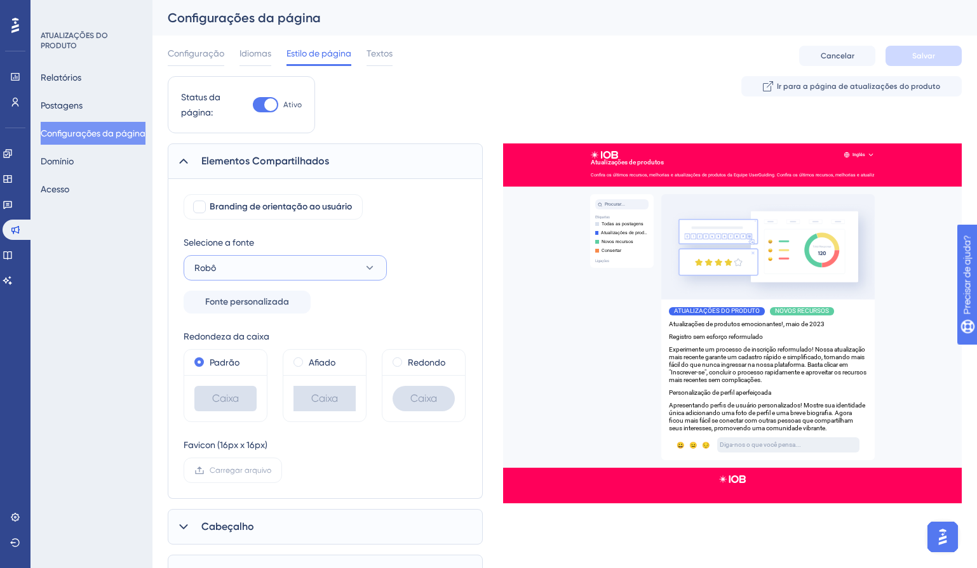
click at [243, 264] on button "Robô" at bounding box center [285, 267] width 203 height 25
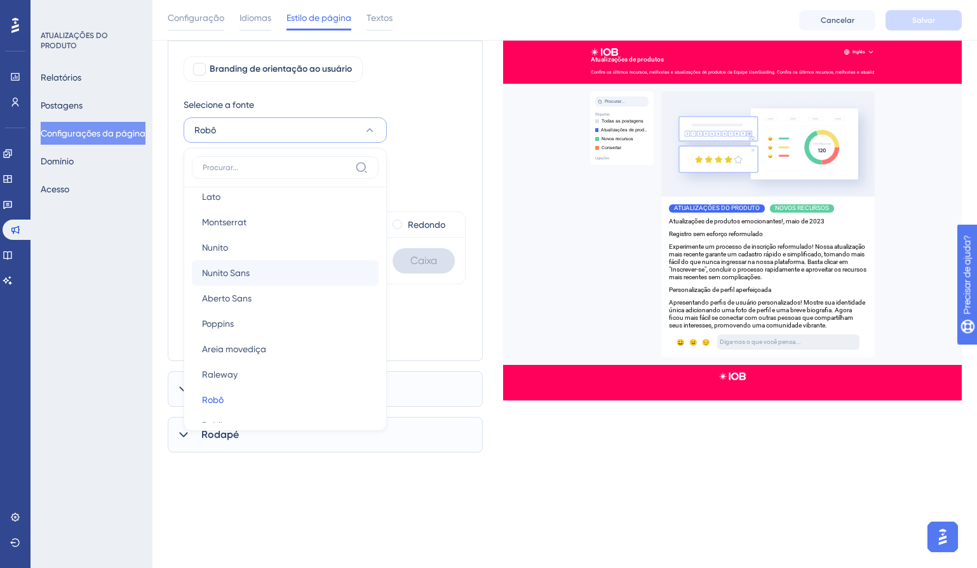
scroll to position [127, 0]
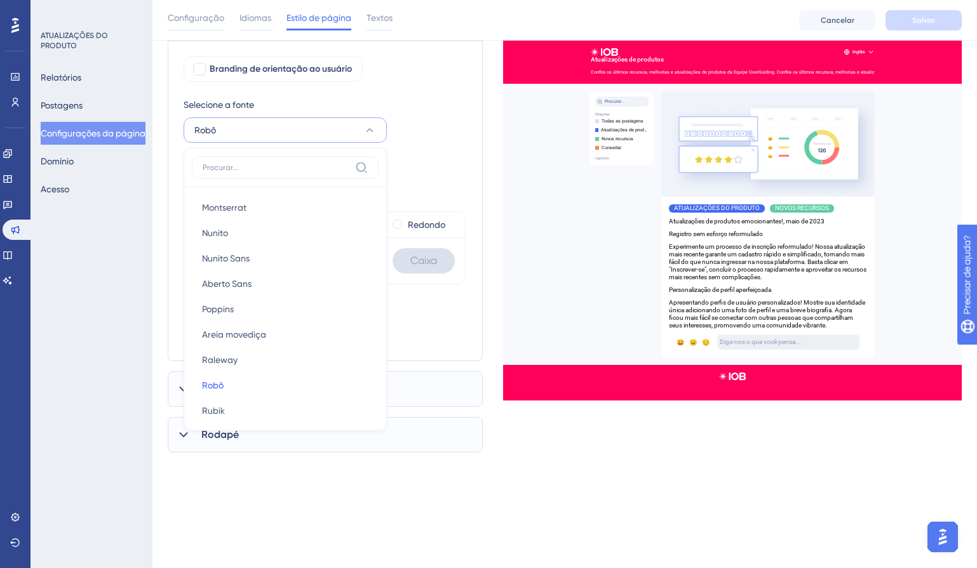
click at [441, 151] on div "Selecione a fonte Robô Fonte do sistema Fonte do sistema Barlow Barlow DM Sans …" at bounding box center [325, 136] width 283 height 79
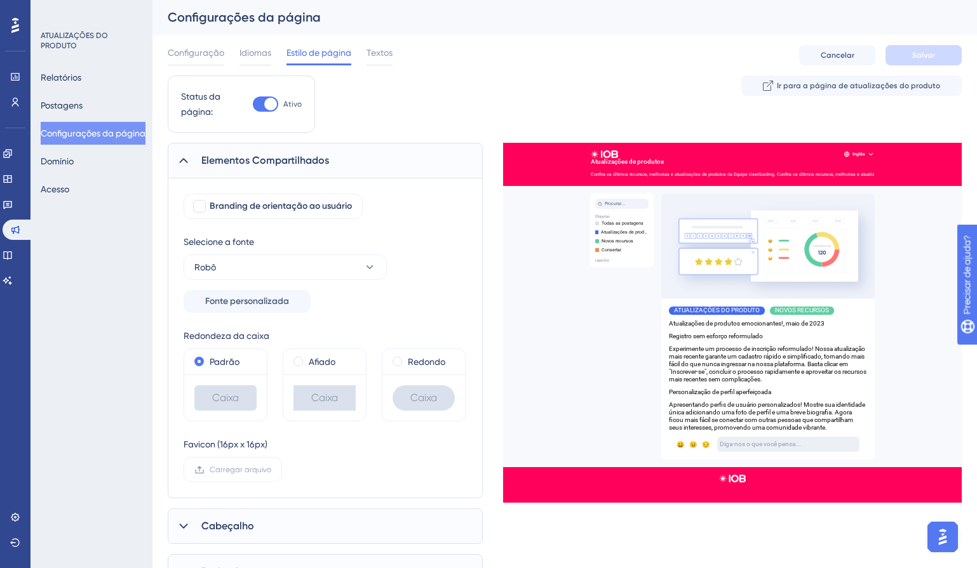
scroll to position [0, 0]
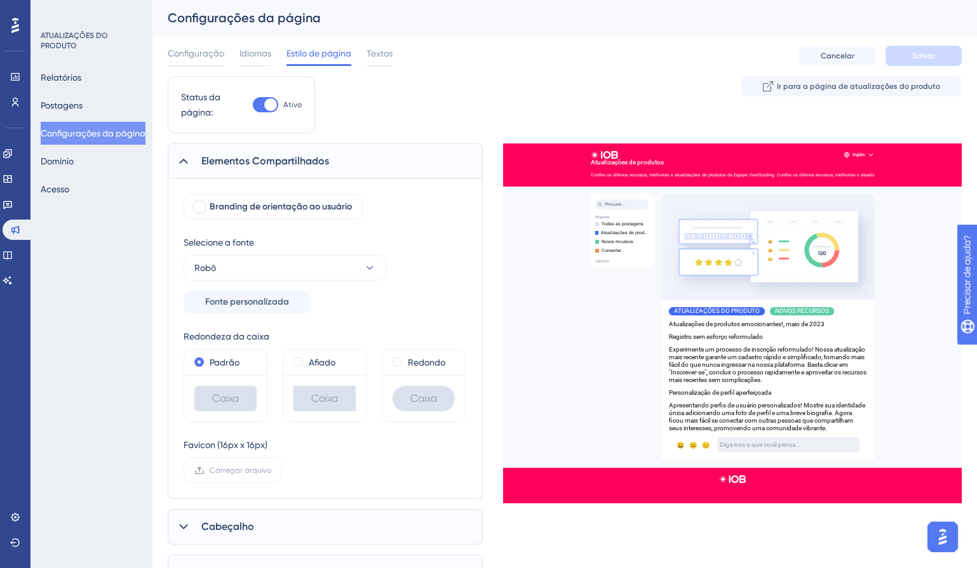
click at [692, 62] on div "Configuração Idiomas Estilo de página Textos Cancelar Salvar" at bounding box center [565, 56] width 794 height 41
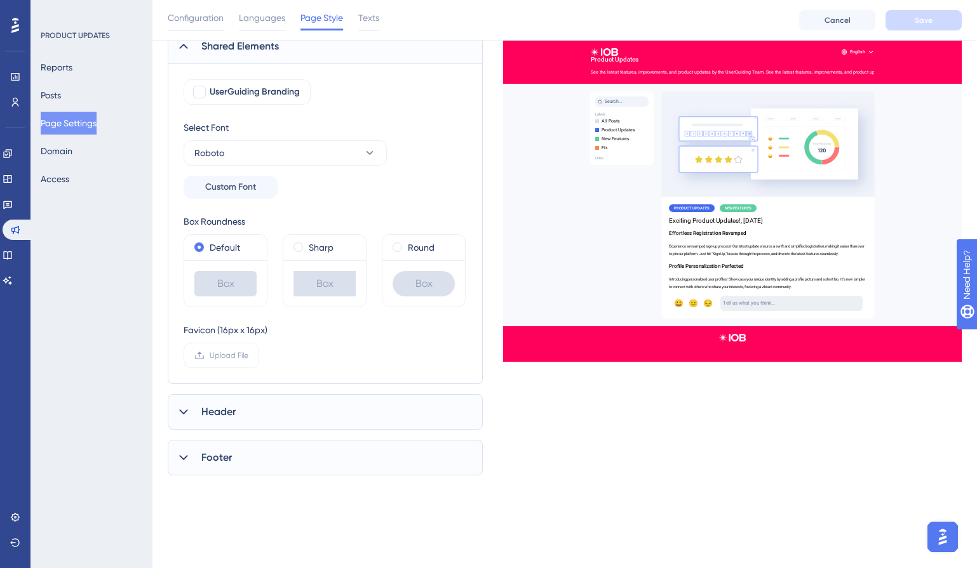
scroll to position [127, 0]
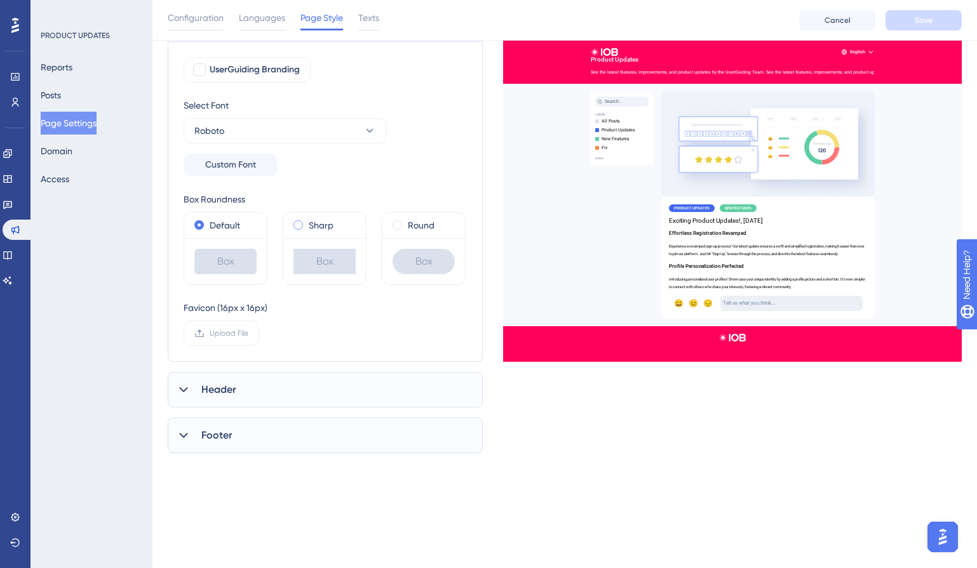
click at [300, 225] on span at bounding box center [298, 225] width 10 height 10
click at [307, 222] on input "radio" at bounding box center [307, 222] width 0 height 0
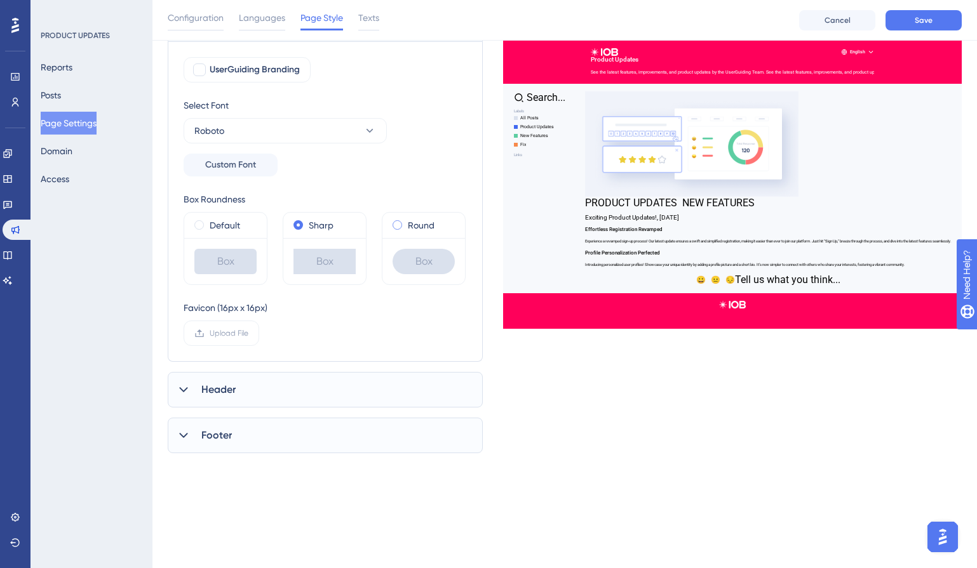
click at [396, 225] on span at bounding box center [398, 225] width 10 height 10
click at [406, 222] on input "radio" at bounding box center [406, 222] width 0 height 0
click at [297, 224] on span at bounding box center [298, 225] width 10 height 10
click at [307, 222] on input "radio" at bounding box center [307, 222] width 0 height 0
click at [401, 225] on span at bounding box center [398, 225] width 10 height 10
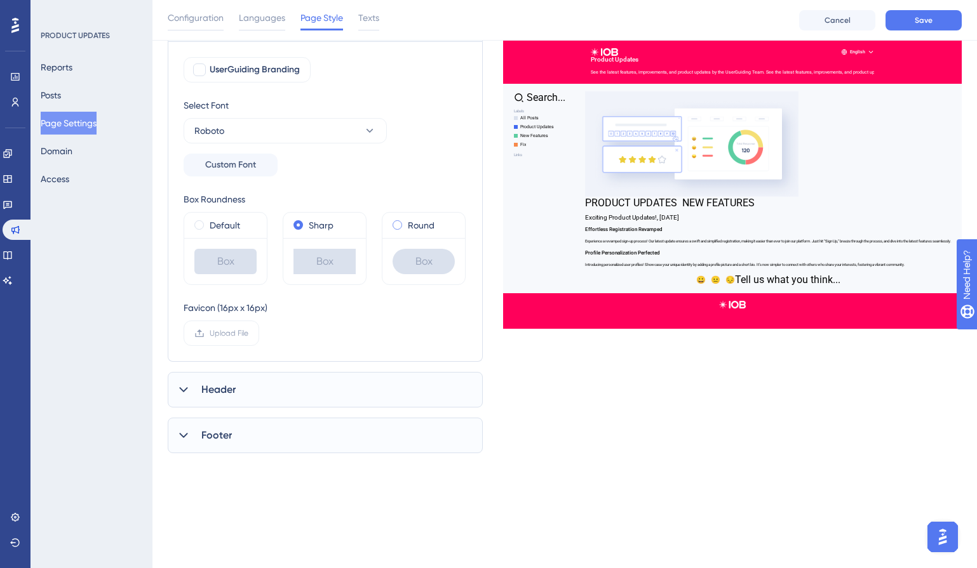
click at [406, 222] on input "radio" at bounding box center [406, 222] width 0 height 0
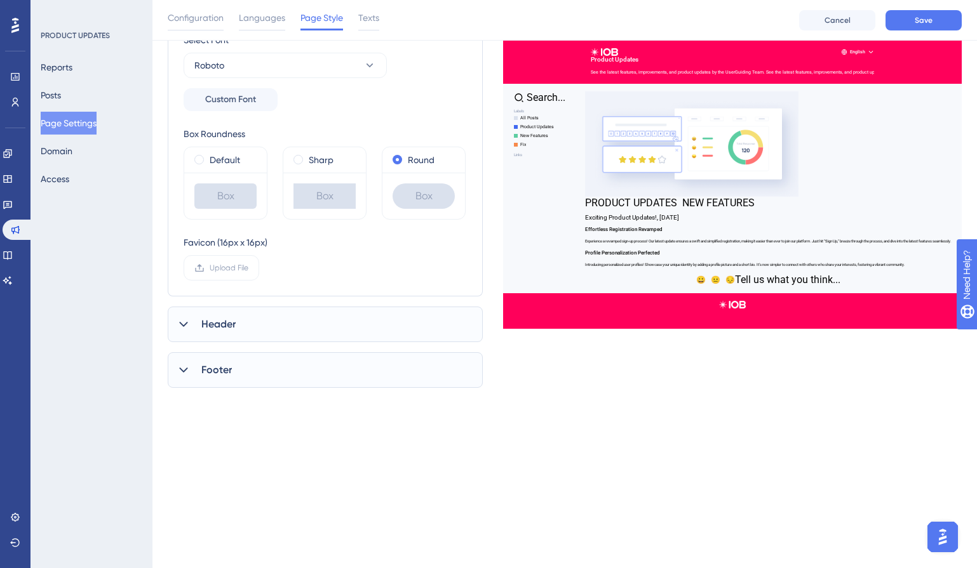
click at [198, 329] on div "Header" at bounding box center [325, 325] width 315 height 36
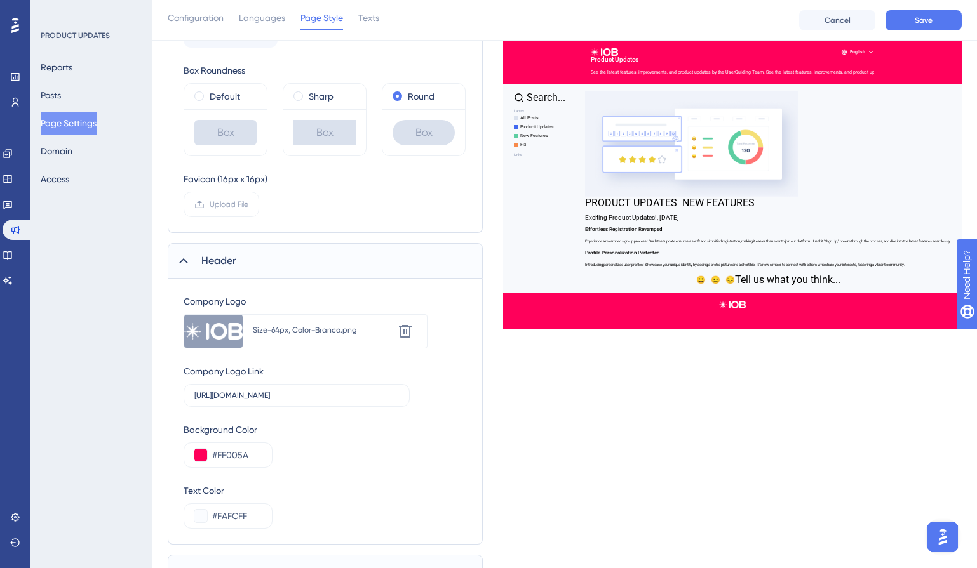
scroll to position [319, 0]
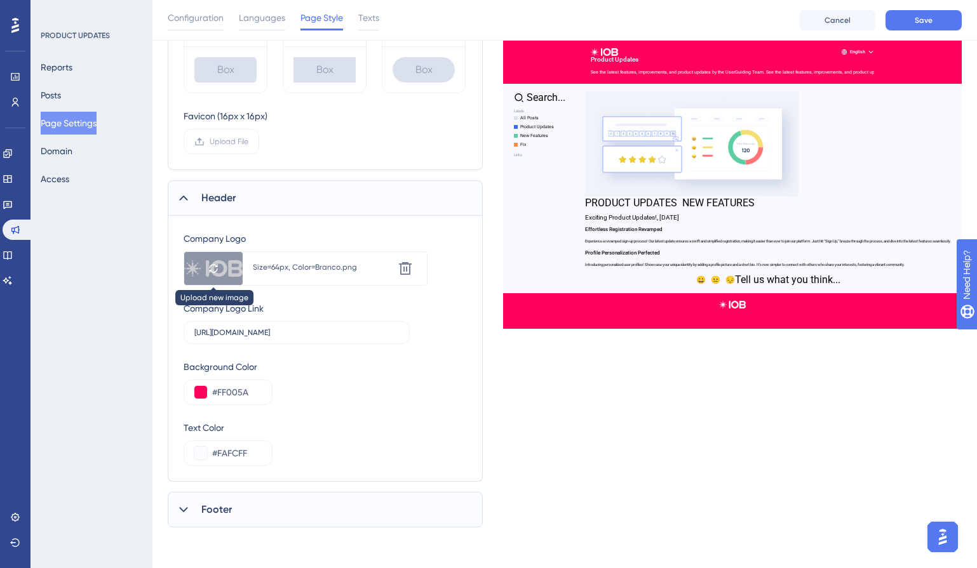
click at [210, 269] on icon at bounding box center [213, 269] width 10 height 10
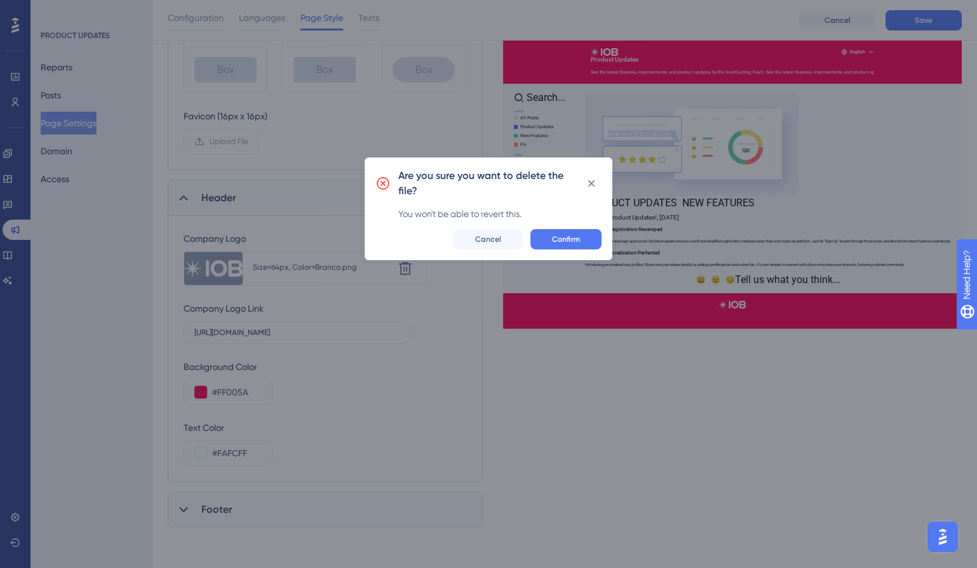
scroll to position [309, 0]
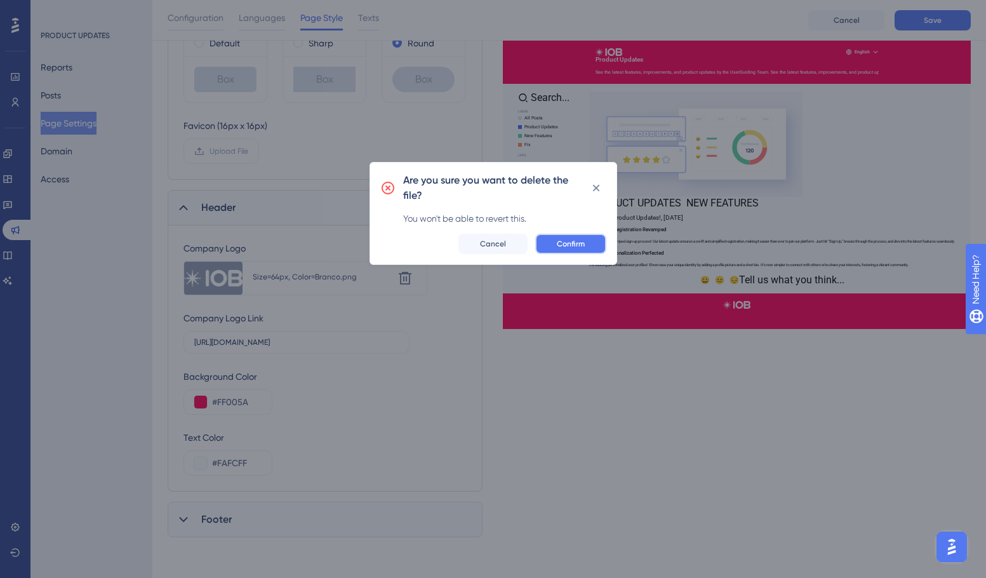
drag, startPoint x: 589, startPoint y: 245, endPoint x: 588, endPoint y: 300, distance: 55.3
click at [589, 245] on button "Confirm" at bounding box center [570, 244] width 71 height 20
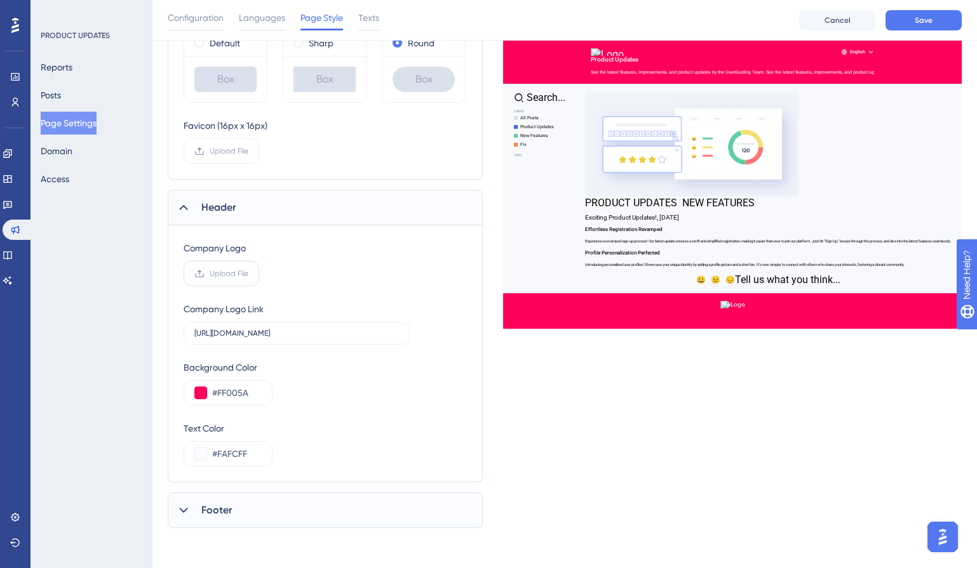
click at [239, 281] on label "Upload File" at bounding box center [222, 273] width 76 height 25
click at [248, 274] on input "Upload File" at bounding box center [248, 274] width 0 height 0
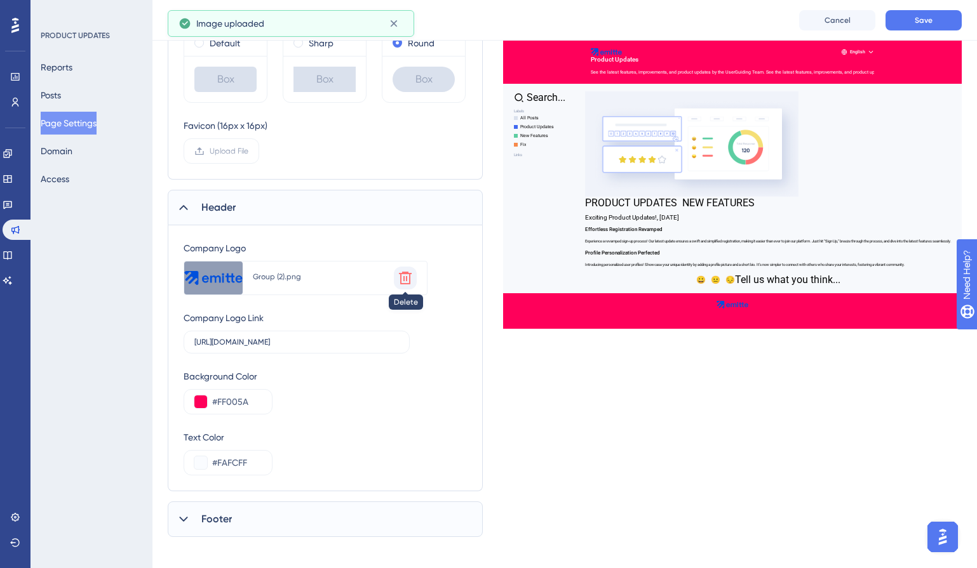
click at [408, 281] on icon at bounding box center [405, 278] width 15 height 15
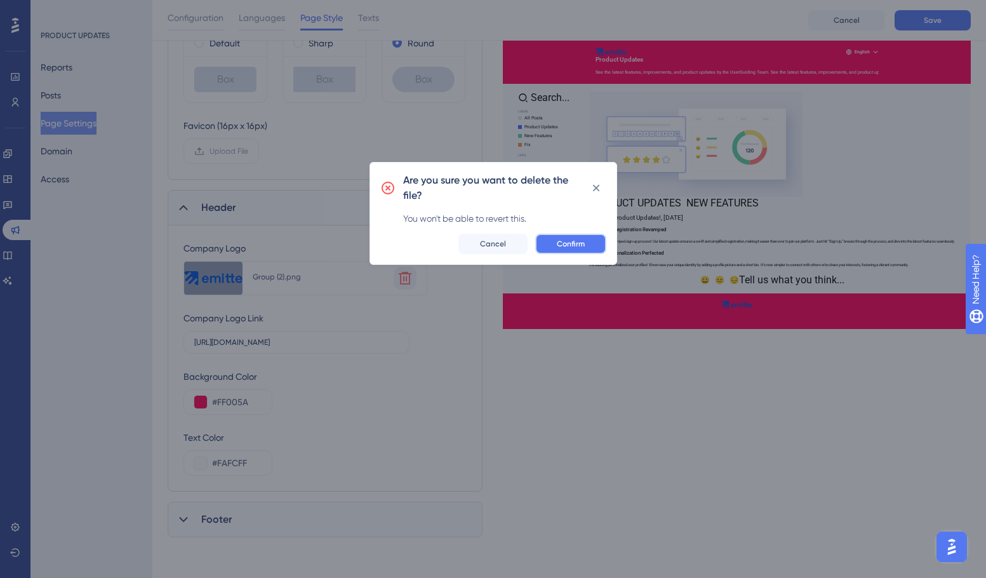
click at [567, 246] on span "Confirm" at bounding box center [571, 244] width 28 height 10
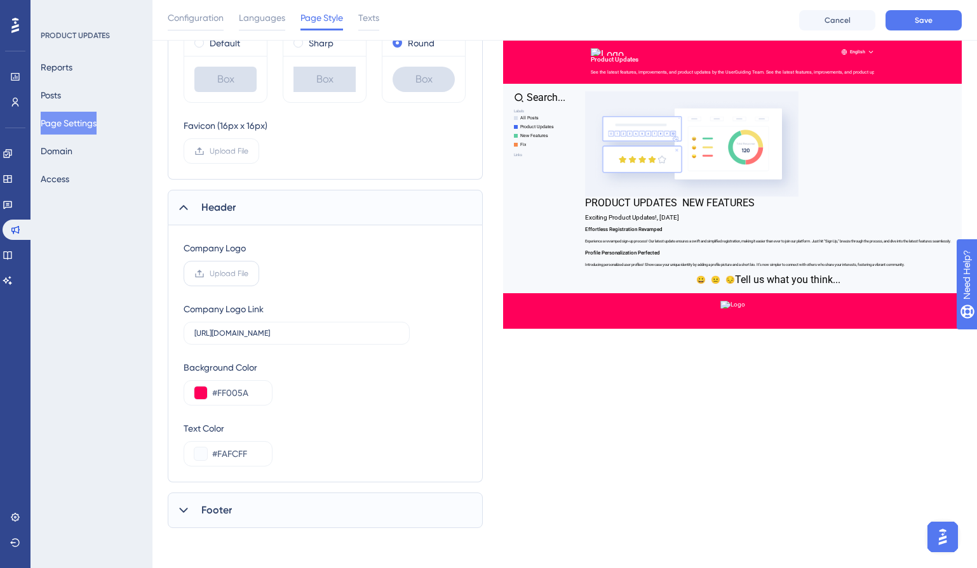
click at [229, 274] on span "Upload File" at bounding box center [229, 274] width 39 height 10
click at [248, 274] on input "Upload File" at bounding box center [248, 274] width 0 height 0
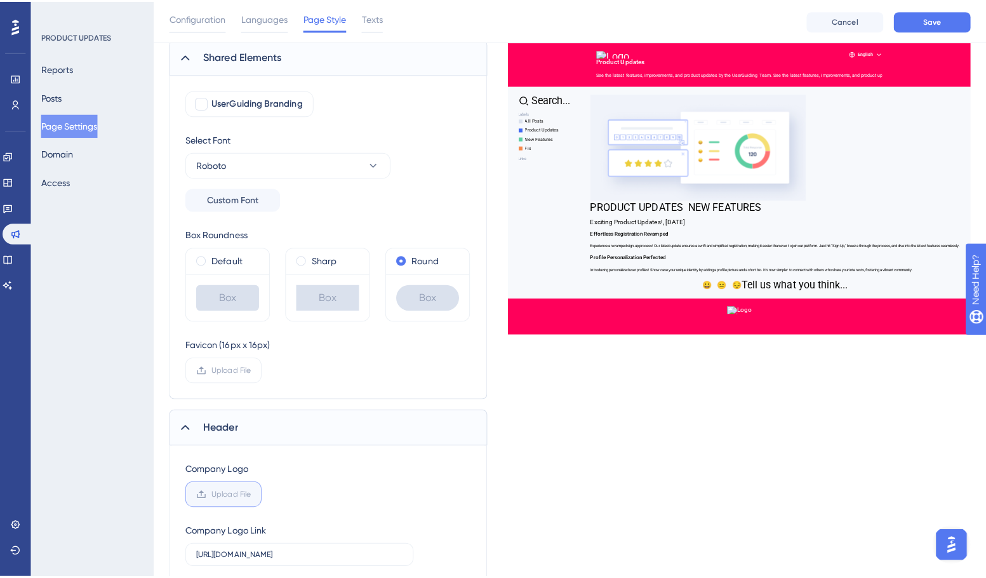
scroll to position [0, 0]
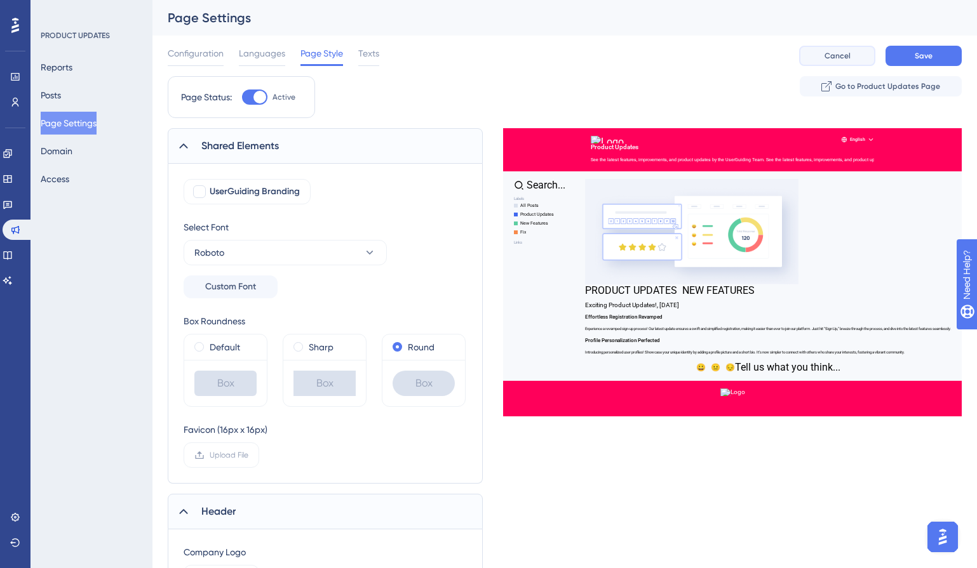
click at [846, 47] on button "Cancel" at bounding box center [837, 56] width 76 height 20
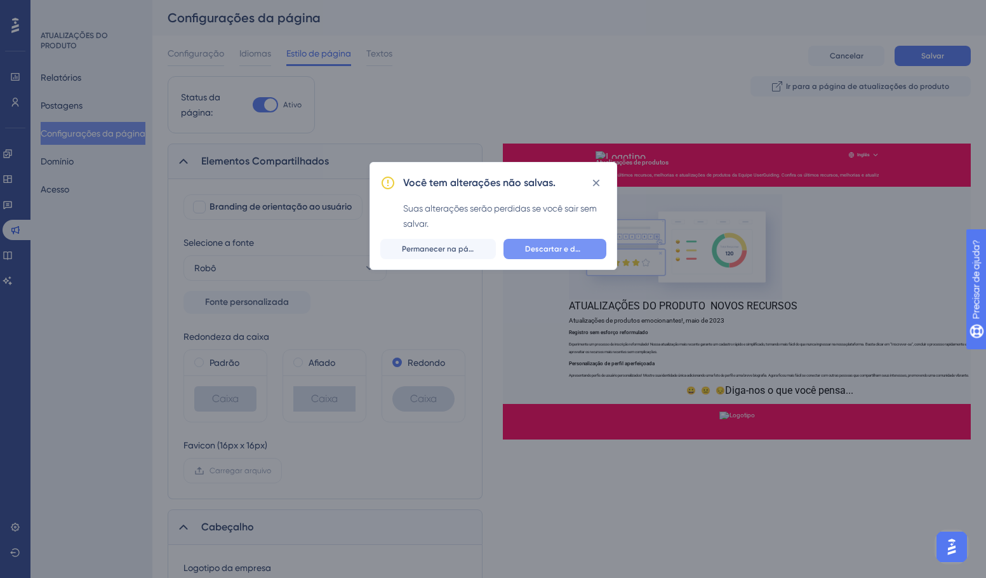
click at [548, 253] on span "Descartar e deixar" at bounding box center [555, 249] width 60 height 10
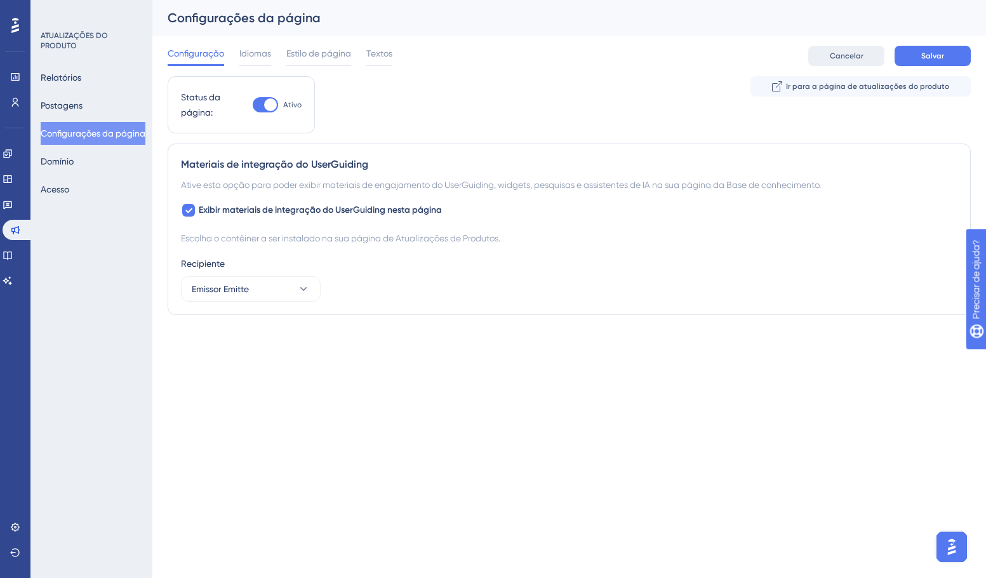
click at [861, 55] on font "Cancelar" at bounding box center [847, 55] width 34 height 9
click at [837, 54] on font "Cancelar" at bounding box center [847, 55] width 34 height 9
click at [265, 106] on div at bounding box center [270, 104] width 13 height 13
click at [253, 105] on input "Ativo" at bounding box center [252, 105] width 1 height 1
checkbox input "false"
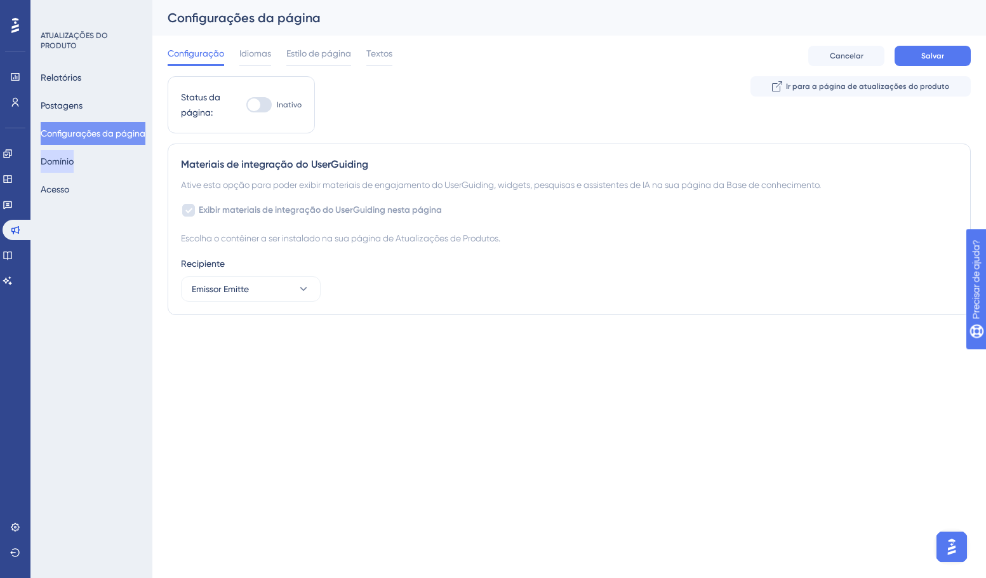
click at [74, 157] on button "Domínio" at bounding box center [57, 161] width 33 height 23
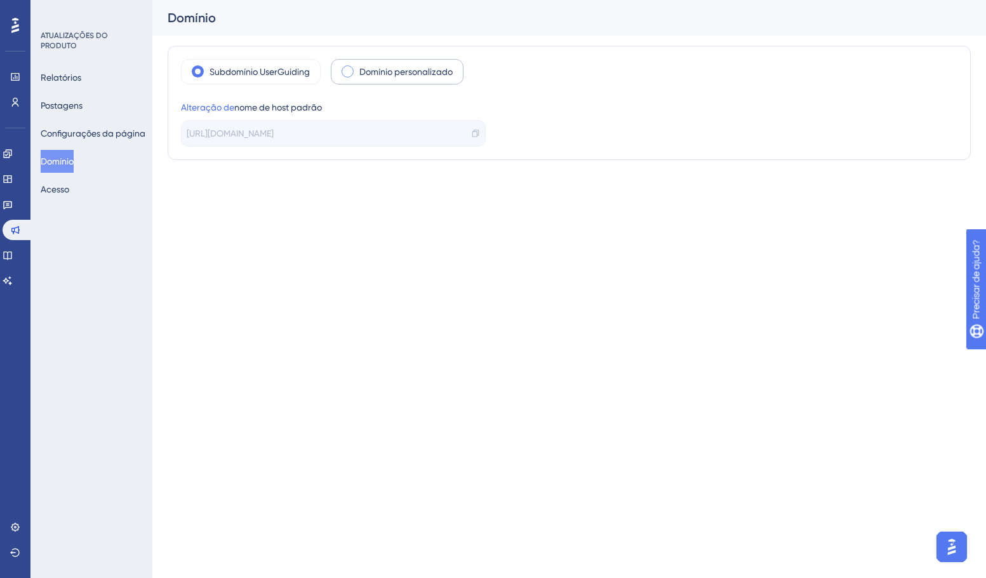
click at [347, 67] on span at bounding box center [348, 71] width 12 height 12
click at [345, 74] on span at bounding box center [348, 71] width 12 height 12
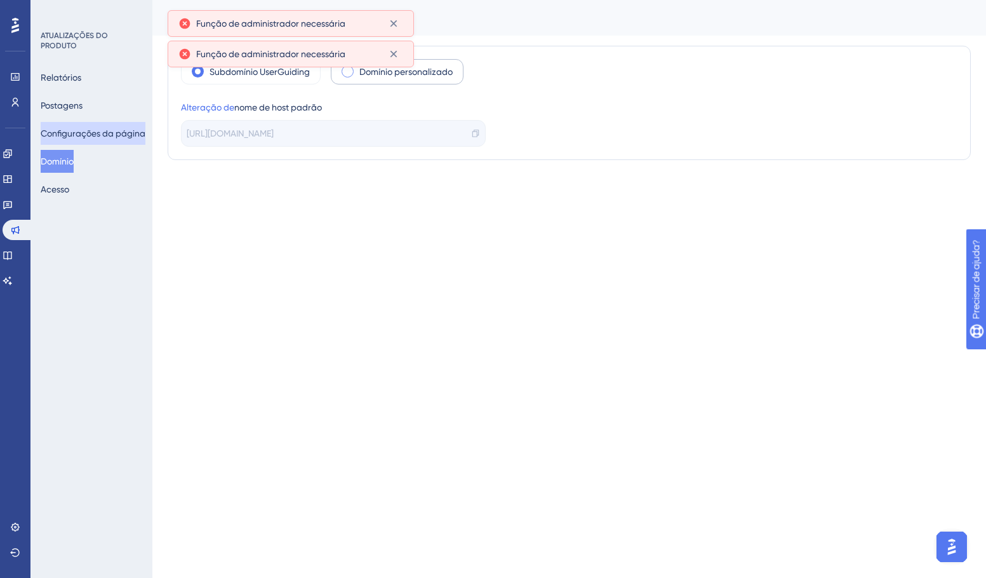
click at [95, 131] on font "Configurações da página" at bounding box center [93, 133] width 105 height 10
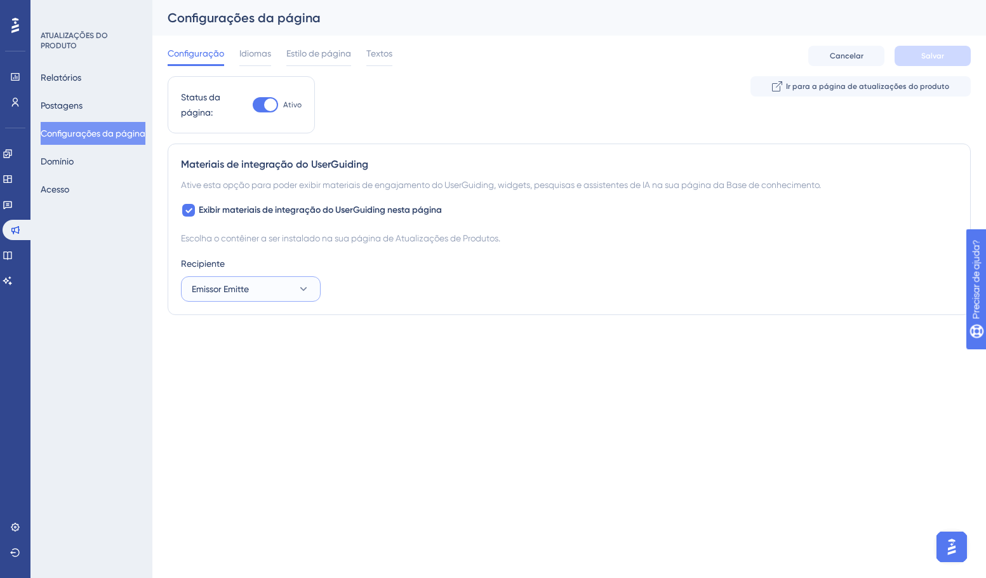
click at [249, 278] on button "Emissor Emitte" at bounding box center [251, 288] width 140 height 25
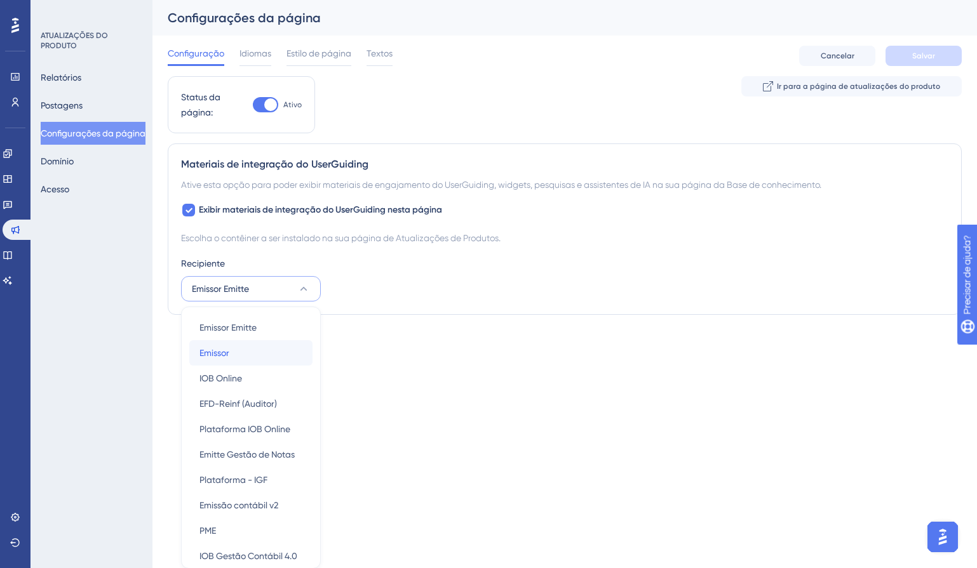
click at [231, 350] on div "Emissor Emissor" at bounding box center [250, 352] width 103 height 25
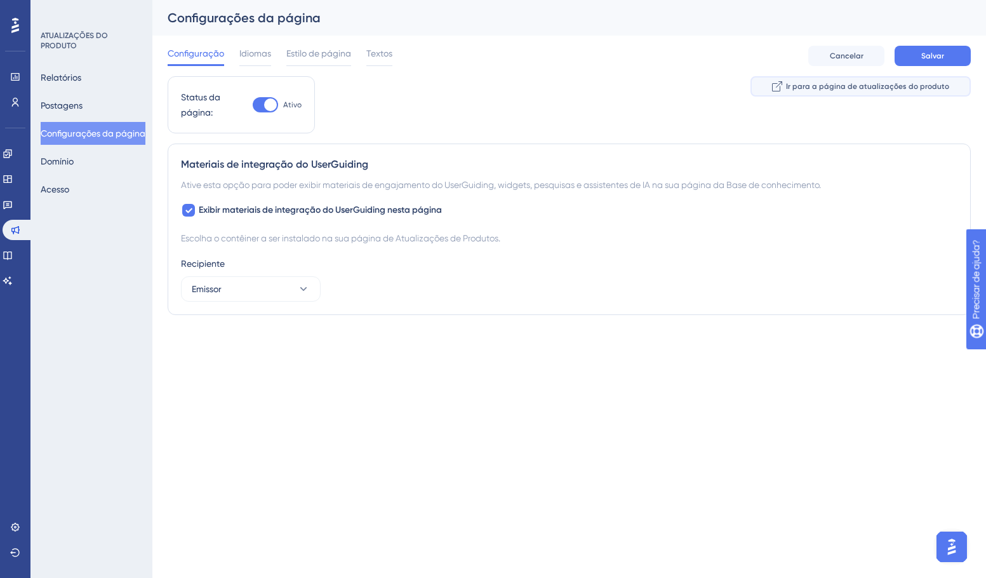
click at [829, 90] on font "Ir para a página de atualizações do produto" at bounding box center [867, 86] width 163 height 9
click at [74, 162] on font "Domínio" at bounding box center [57, 161] width 33 height 10
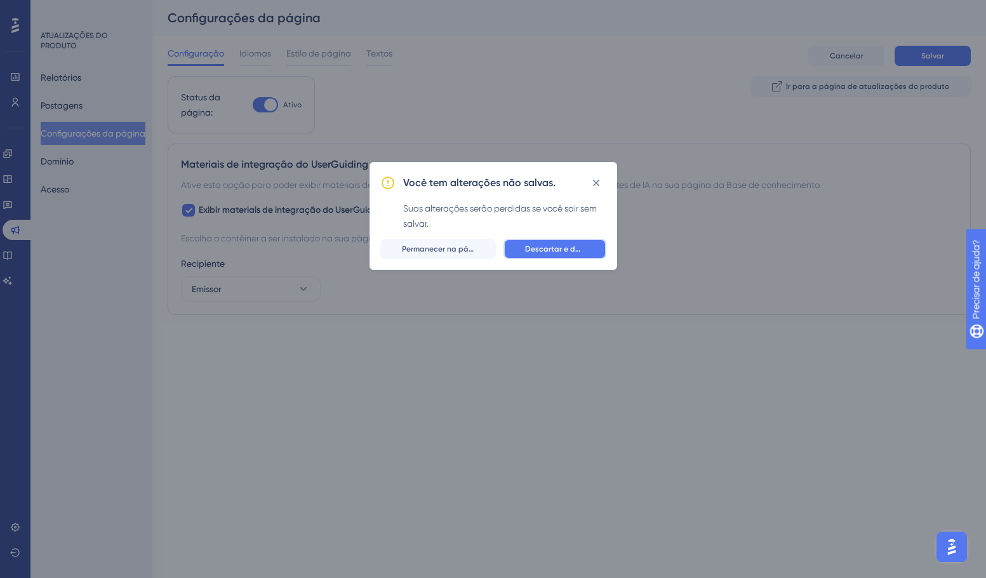
click at [550, 253] on span "Descartar e deixar" at bounding box center [555, 249] width 60 height 10
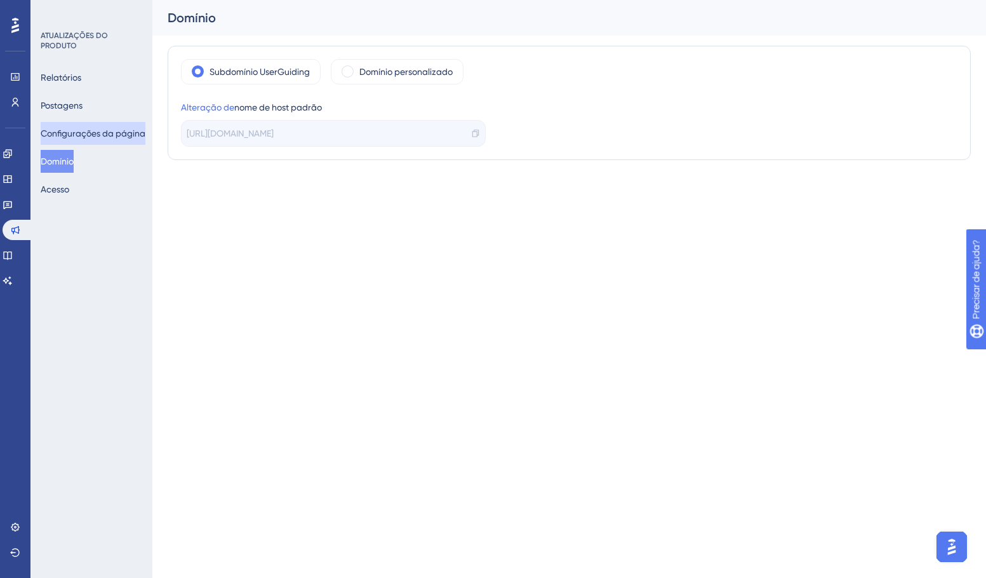
click at [102, 129] on font "Configurações da página" at bounding box center [93, 133] width 105 height 10
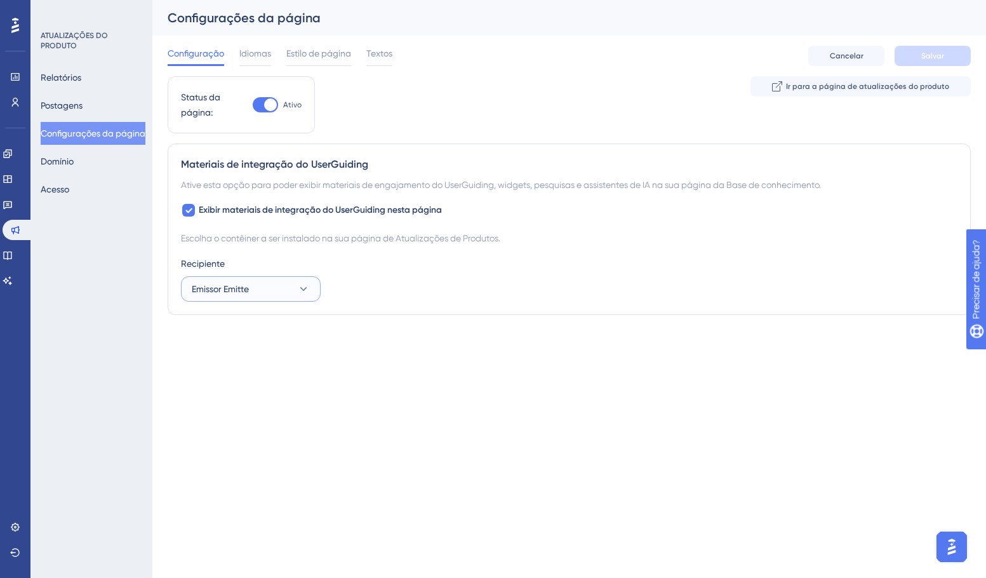
click at [241, 290] on font "Emissor Emitte" at bounding box center [220, 289] width 57 height 10
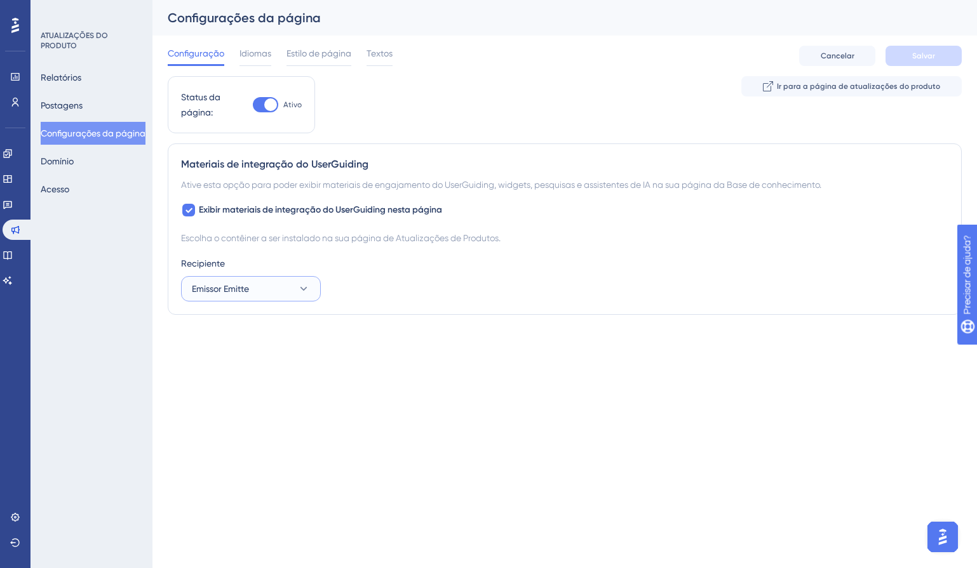
scroll to position [152, 0]
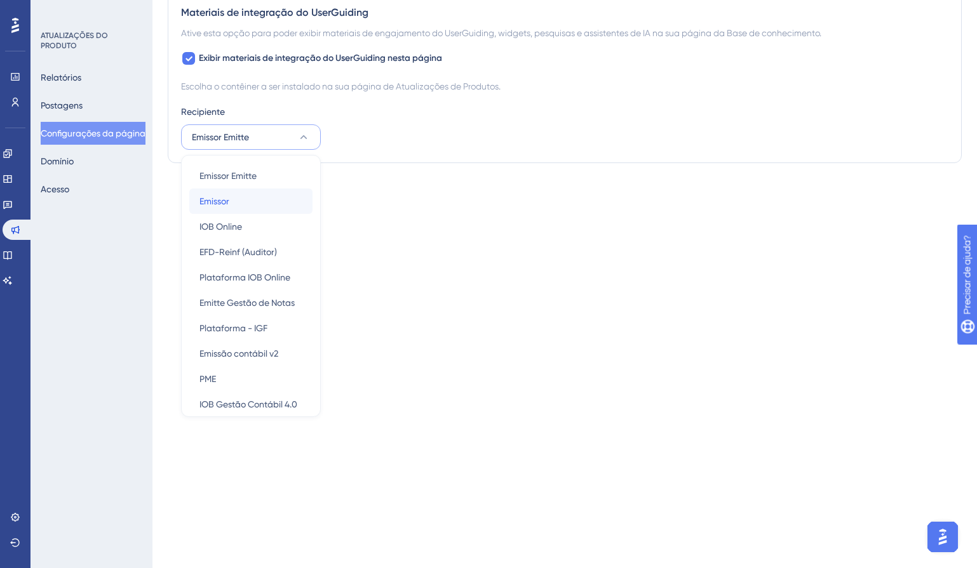
click at [229, 196] on span "Emissor" at bounding box center [214, 201] width 30 height 15
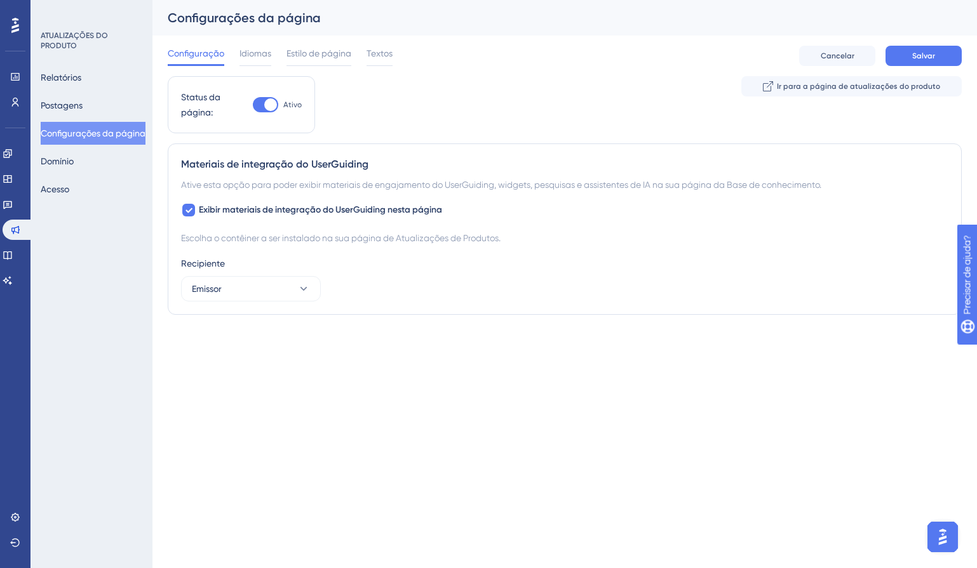
scroll to position [0, 0]
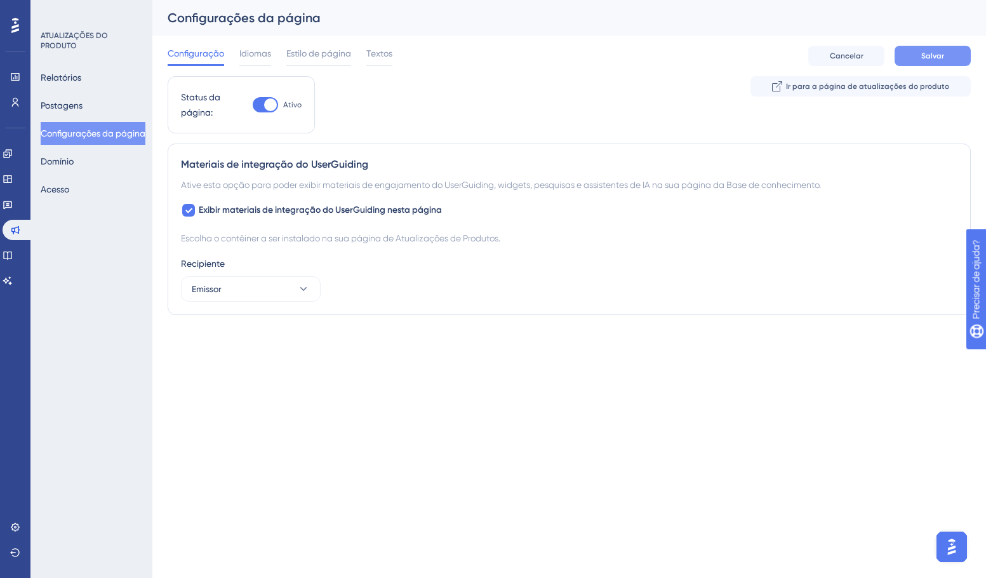
click at [932, 51] on font "Salvar" at bounding box center [933, 55] width 23 height 9
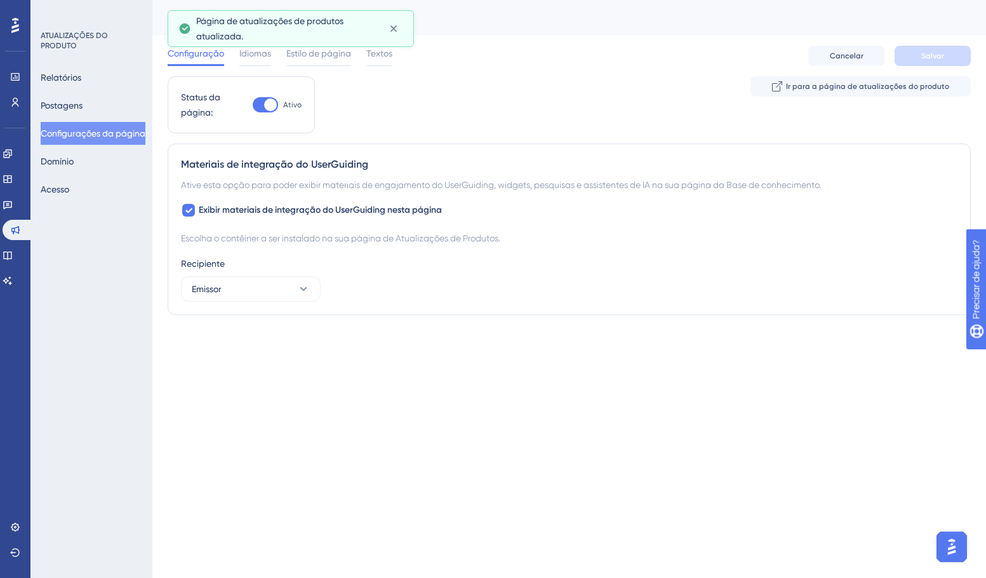
click at [93, 156] on div "Relatórios Postagens Configurações da página [PERSON_NAME]" at bounding box center [92, 133] width 103 height 135
click at [74, 163] on font "Domínio" at bounding box center [57, 161] width 33 height 10
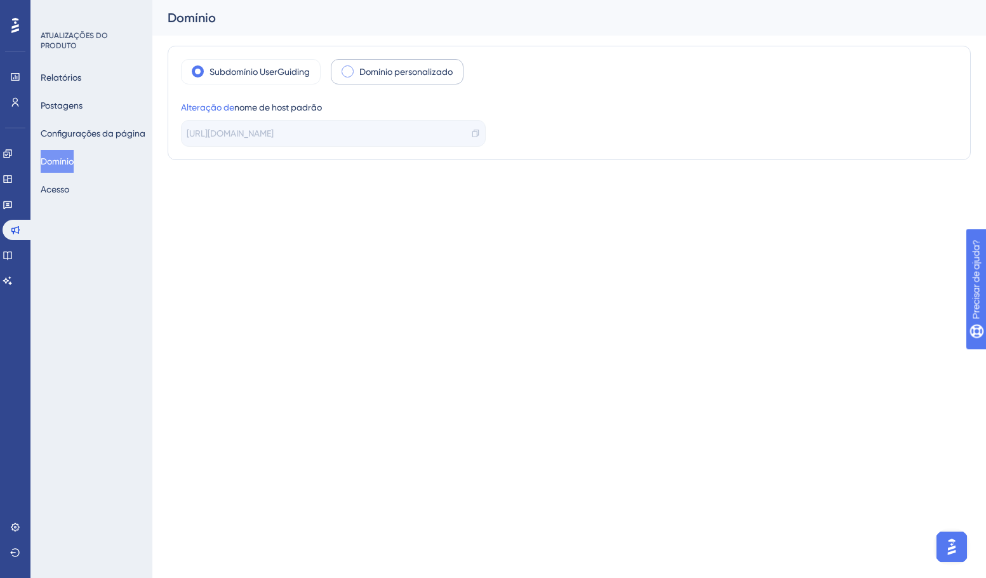
click at [349, 77] on div "Domínio personalizado" at bounding box center [397, 71] width 133 height 25
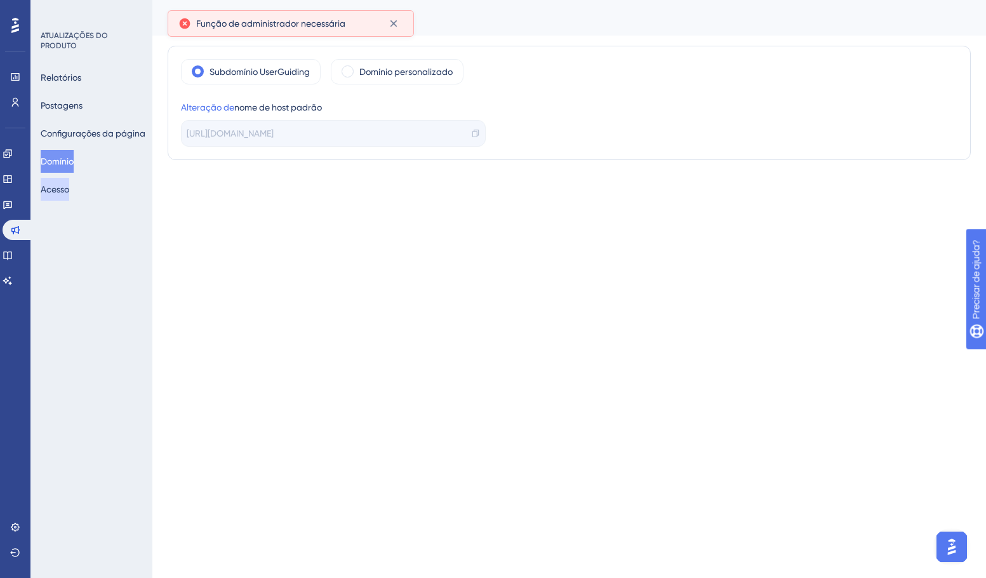
click at [69, 189] on button "Acesso" at bounding box center [55, 189] width 29 height 23
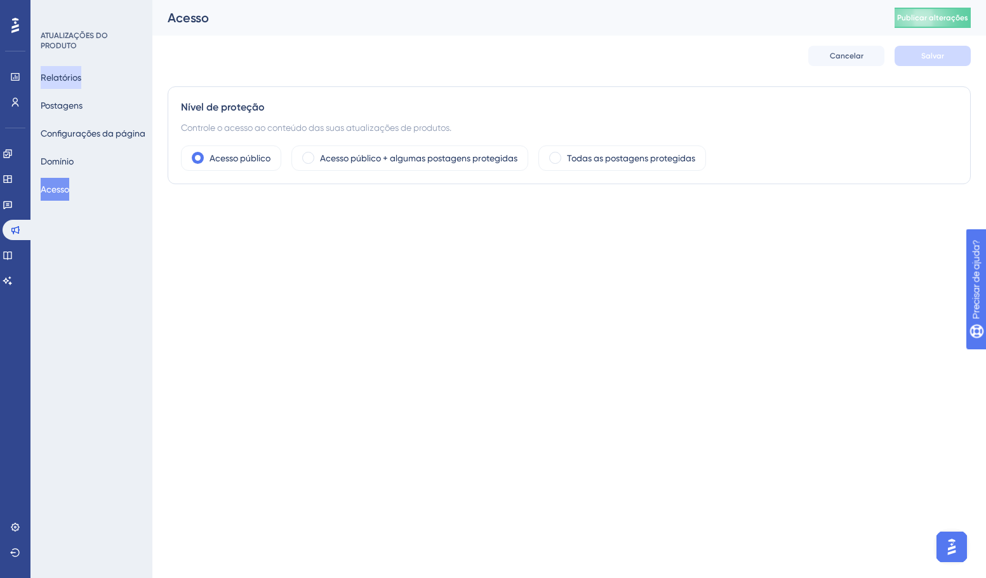
click at [75, 75] on font "Relatórios" at bounding box center [61, 77] width 41 height 10
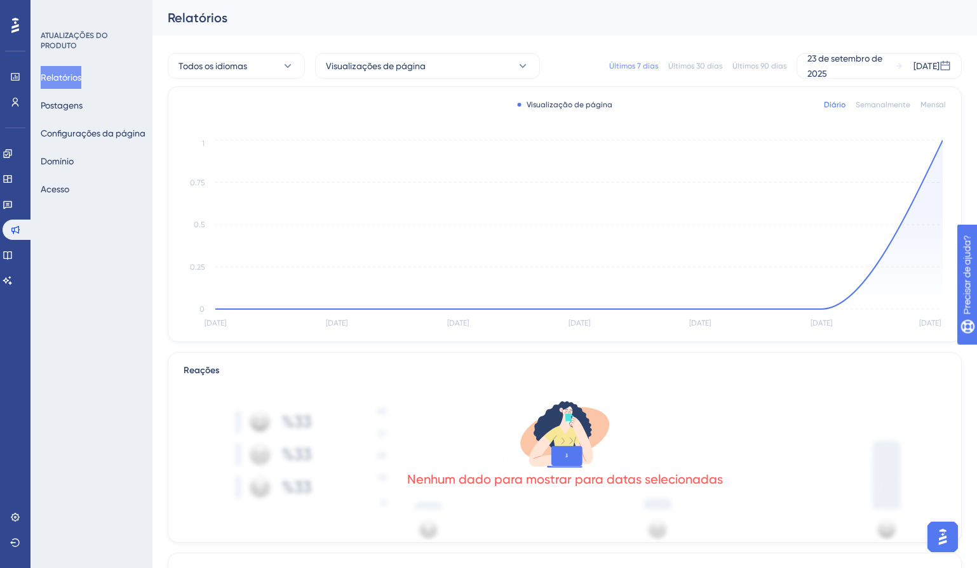
click at [560, 35] on div "Relatórios" at bounding box center [564, 18] width 824 height 36
click at [53, 114] on button "Postagens" at bounding box center [62, 105] width 42 height 23
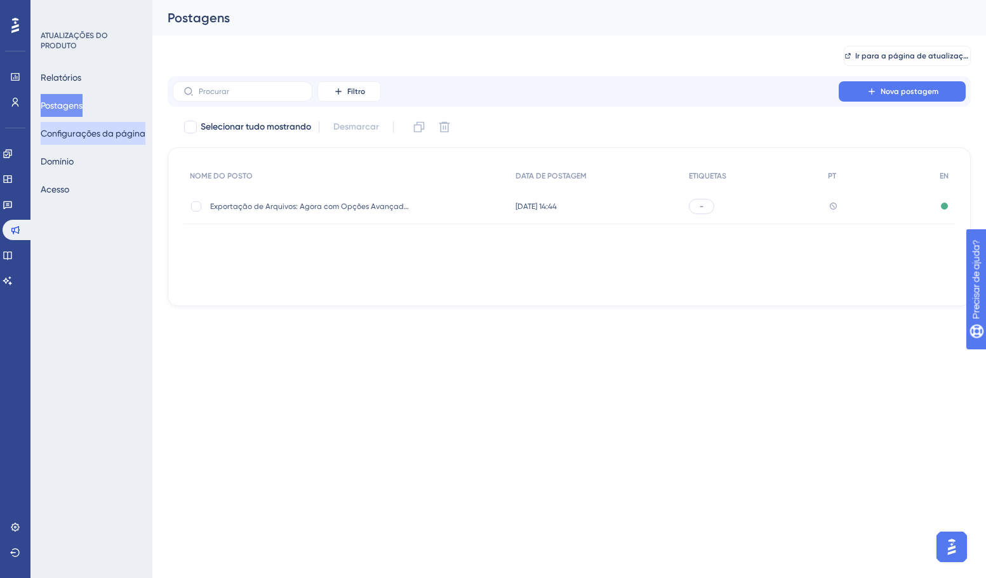
click at [97, 125] on button "Configurações da página" at bounding box center [93, 133] width 105 height 23
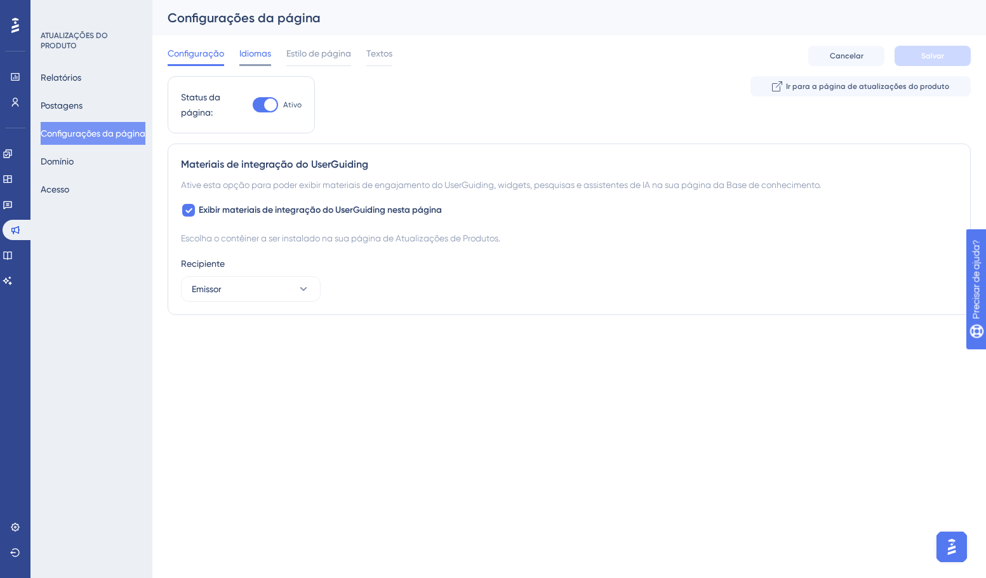
click at [247, 53] on font "Idiomas" at bounding box center [255, 53] width 32 height 10
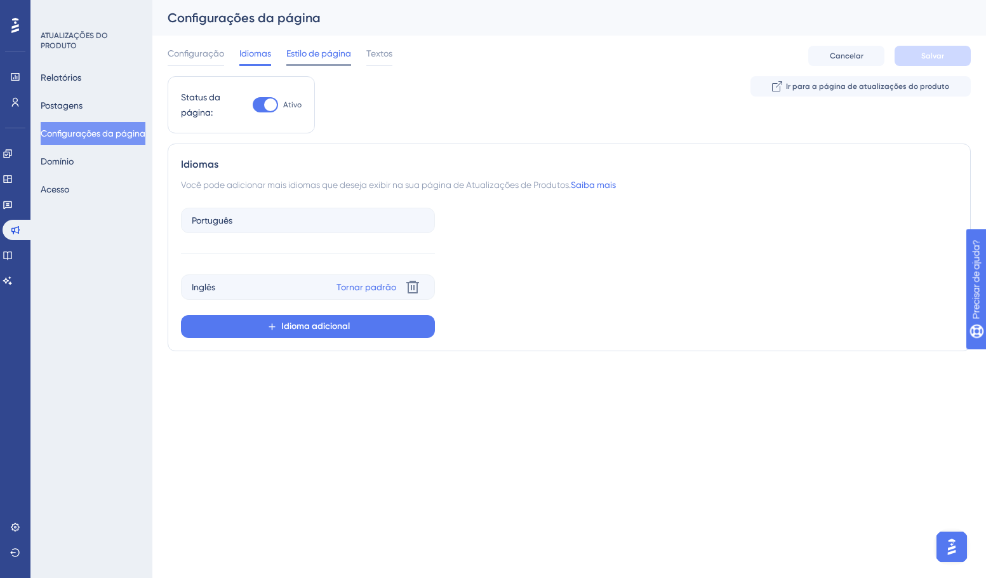
click at [309, 54] on font "Estilo de página" at bounding box center [318, 53] width 65 height 10
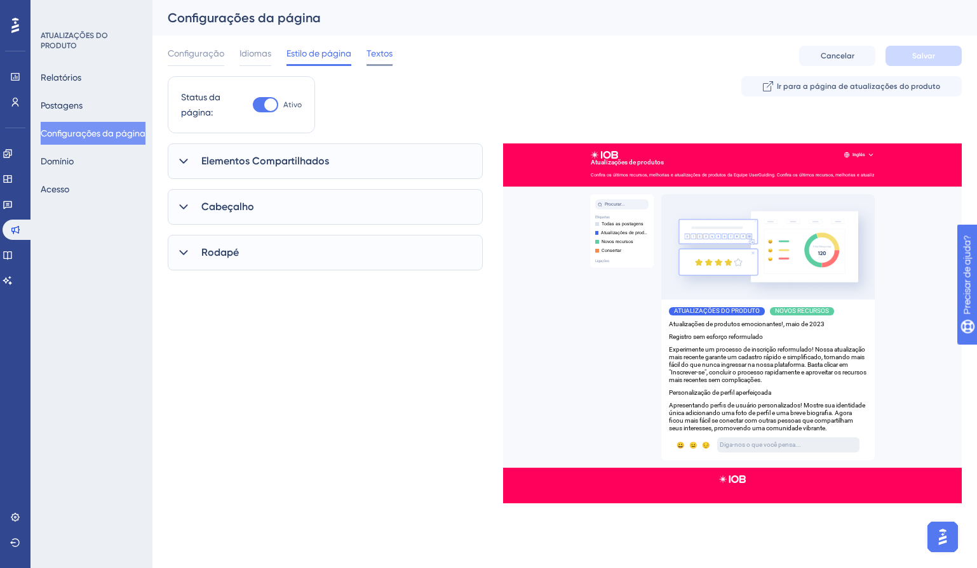
click at [383, 58] on span "Textos" at bounding box center [379, 53] width 26 height 15
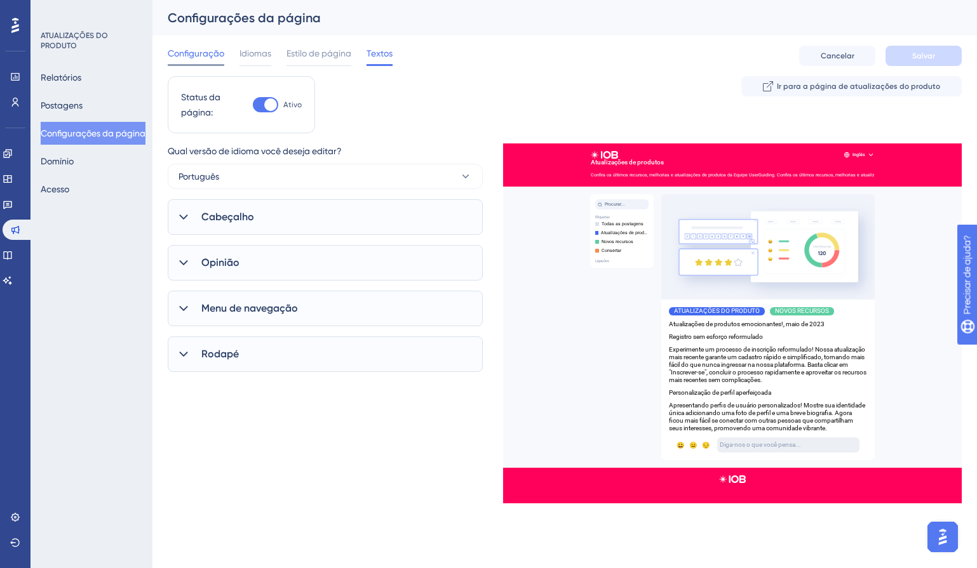
click at [190, 57] on font "Configuração" at bounding box center [196, 53] width 57 height 10
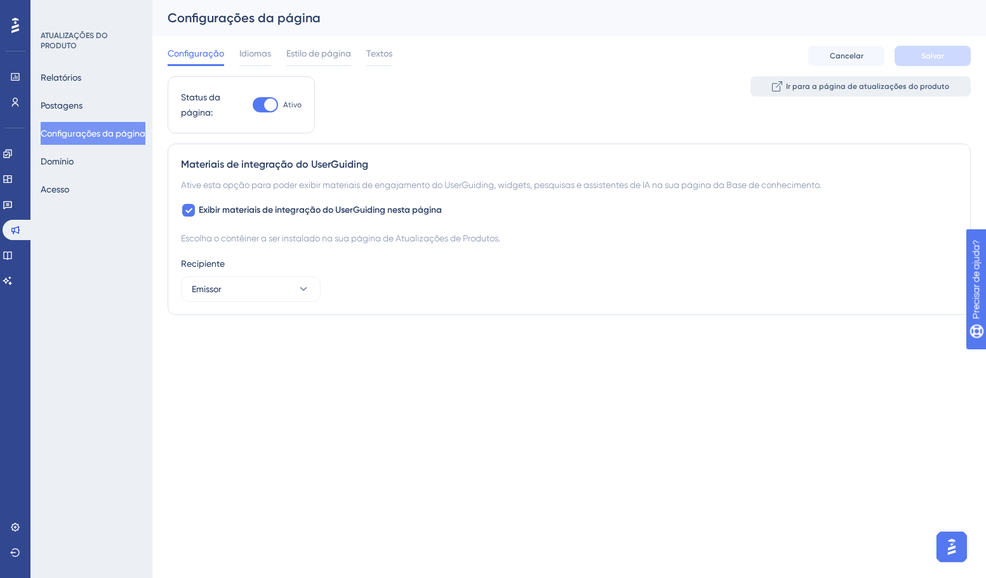
click at [872, 84] on font "Ir para a página de atualizações do produto" at bounding box center [867, 86] width 163 height 9
click at [260, 53] on font "Idiomas" at bounding box center [255, 53] width 32 height 10
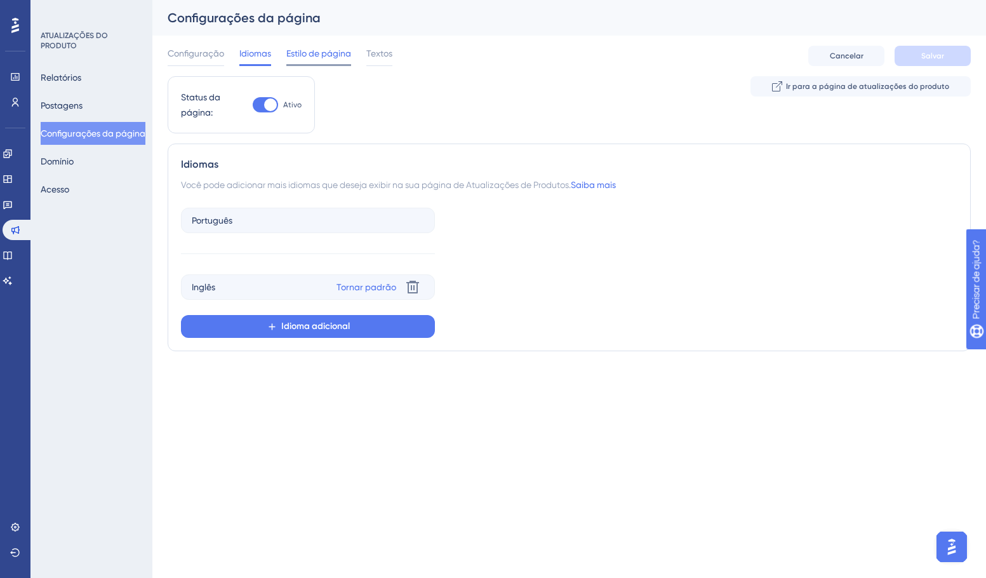
click at [315, 51] on font "Estilo de página" at bounding box center [318, 53] width 65 height 10
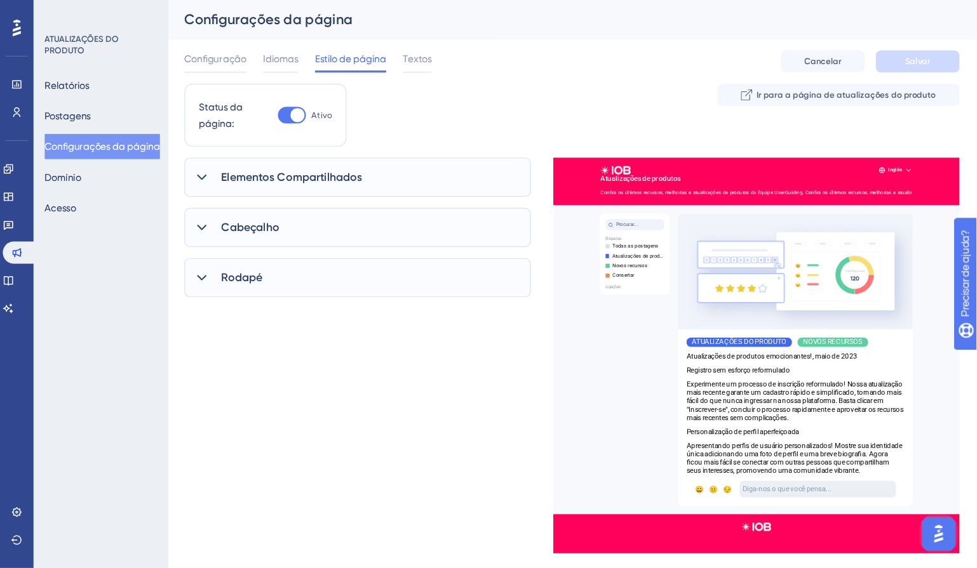
scroll to position [0, 8]
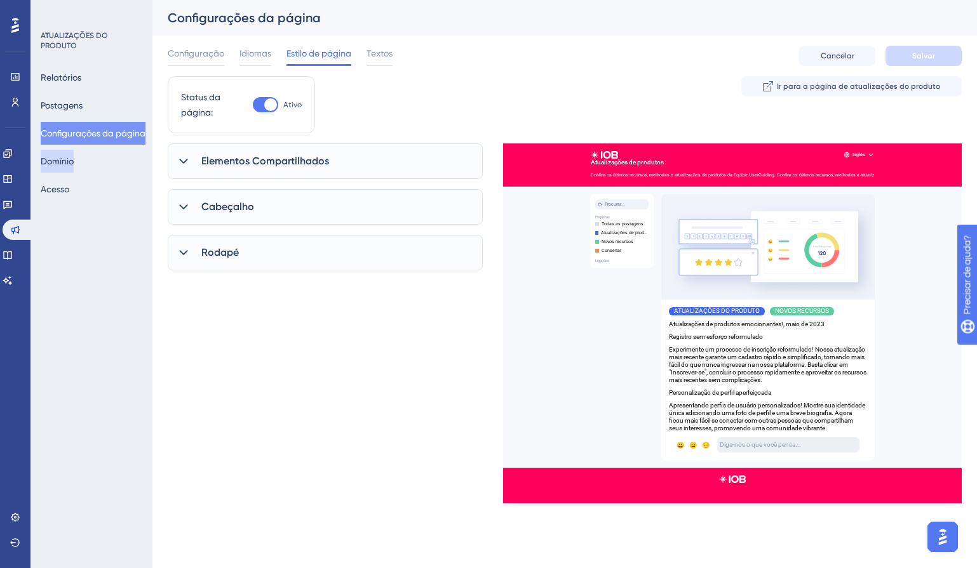
click at [63, 165] on font "Domínio" at bounding box center [57, 161] width 33 height 10
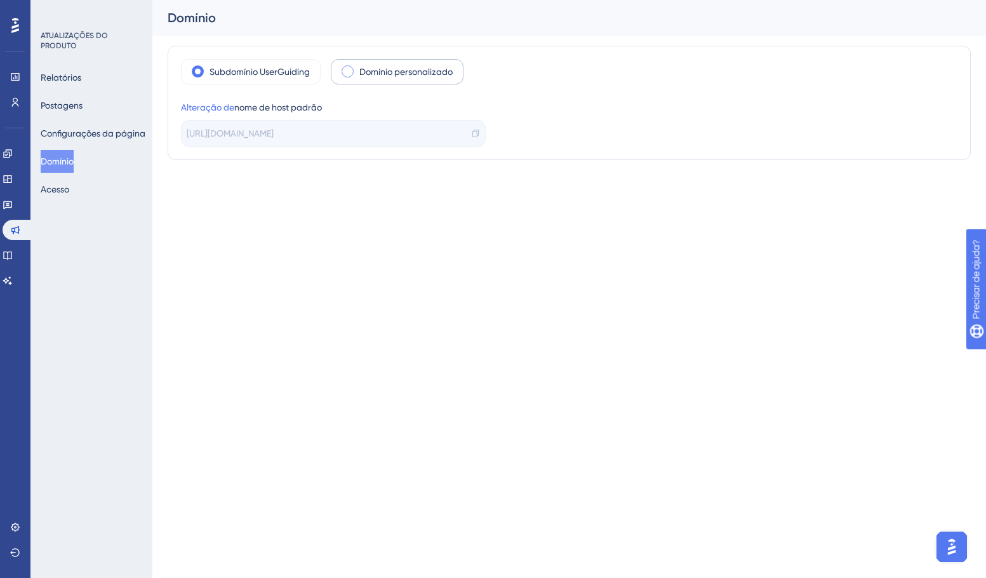
click at [350, 72] on span at bounding box center [348, 71] width 12 height 12
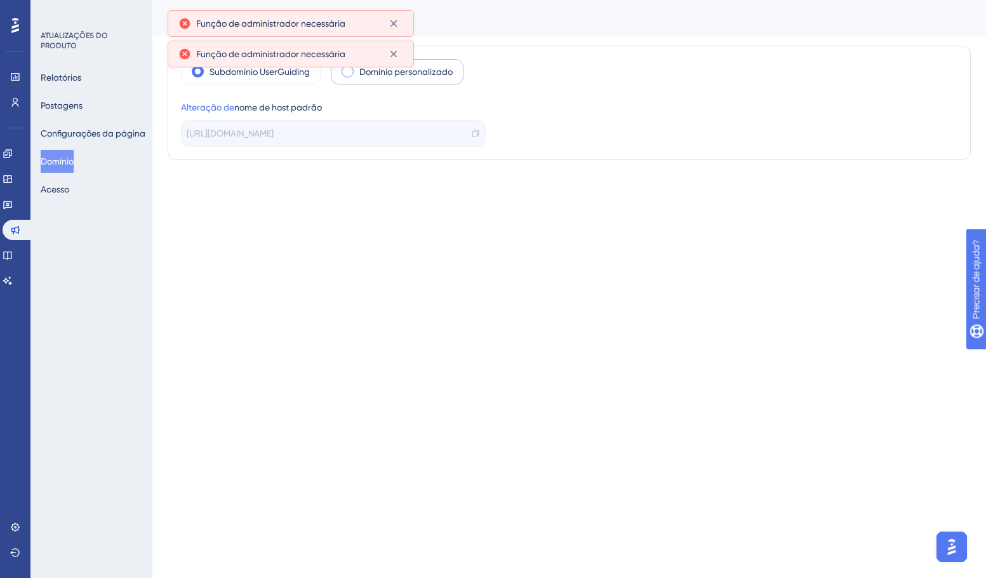
click at [350, 72] on span at bounding box center [348, 71] width 12 height 12
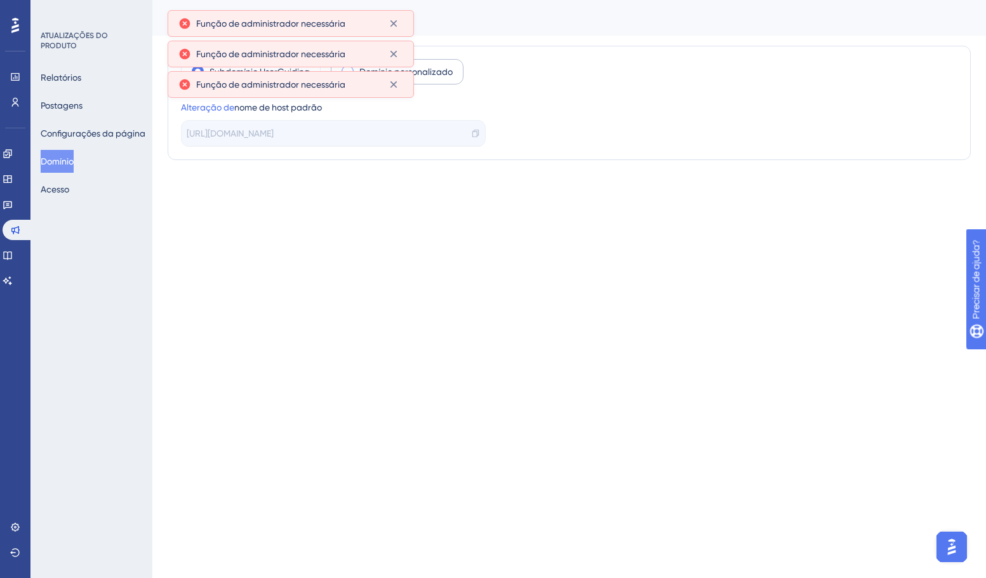
click at [213, 137] on font "[URL][DOMAIN_NAME]" at bounding box center [230, 133] width 87 height 10
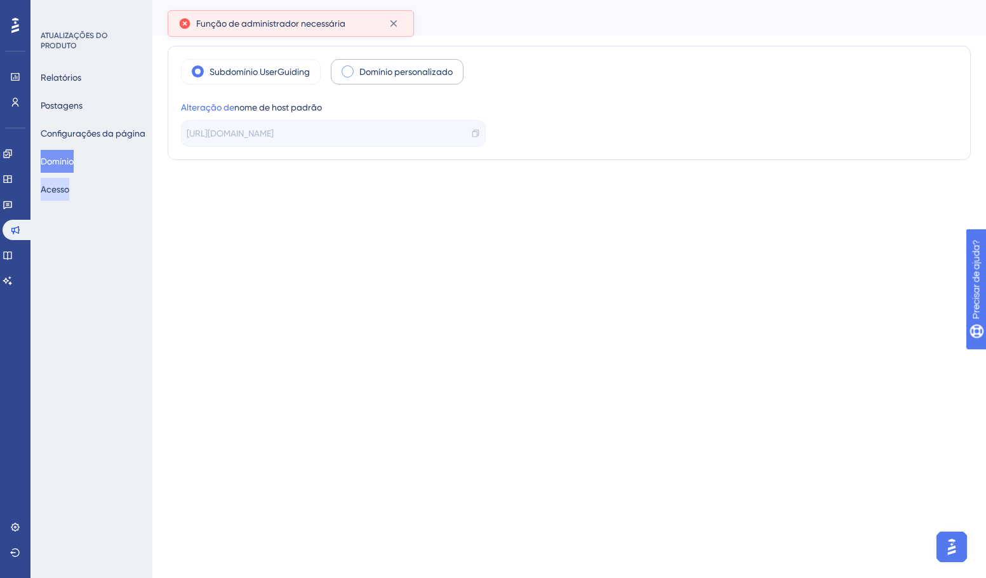
click at [65, 194] on font "Acesso" at bounding box center [55, 189] width 29 height 10
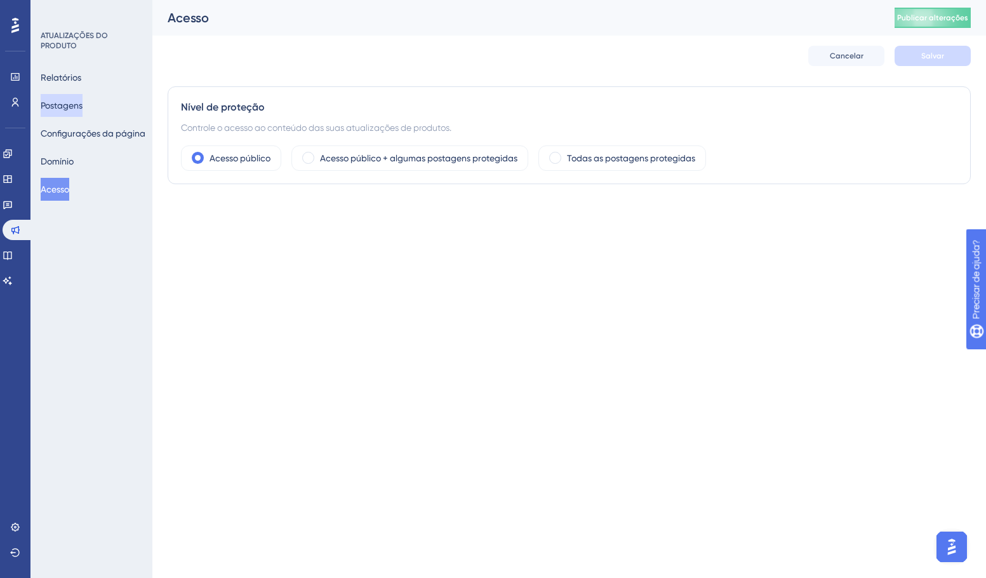
click at [64, 104] on font "Postagens" at bounding box center [62, 105] width 42 height 10
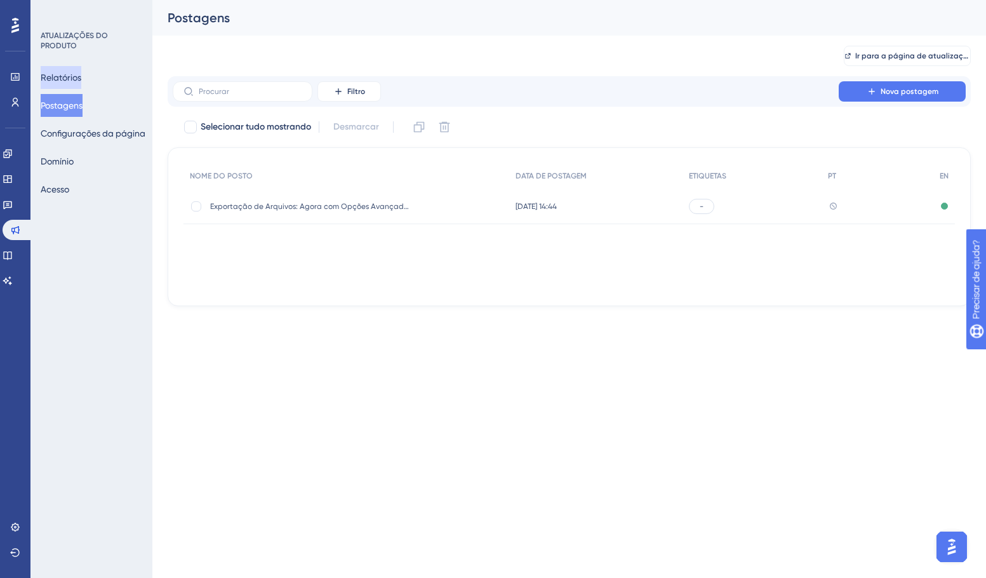
click at [81, 79] on font "Relatórios" at bounding box center [61, 77] width 41 height 10
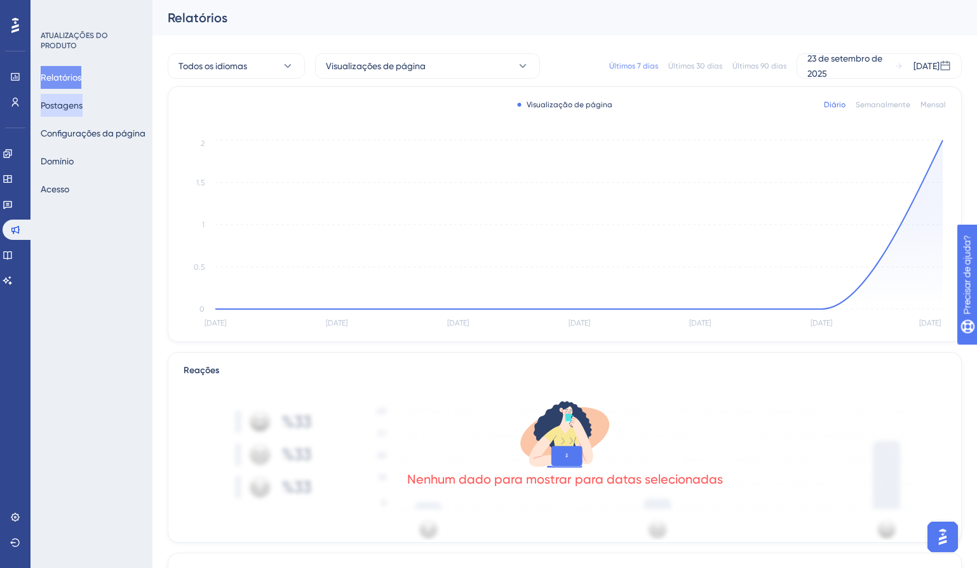
click at [81, 104] on font "Postagens" at bounding box center [62, 105] width 42 height 10
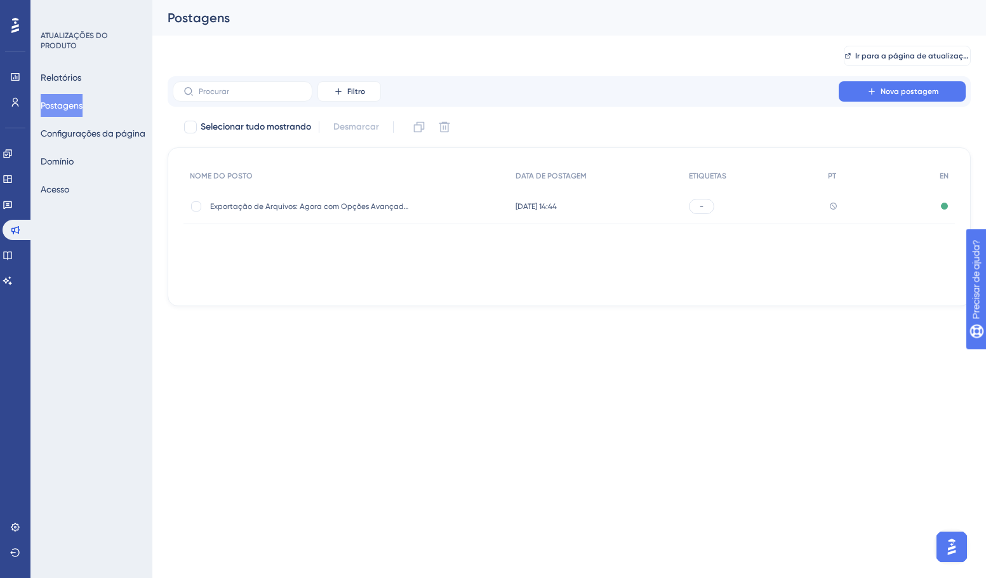
click at [598, 44] on div "Ir para a página de atualizações do produto" at bounding box center [569, 56] width 803 height 41
